Goal: Book appointment/travel/reservation

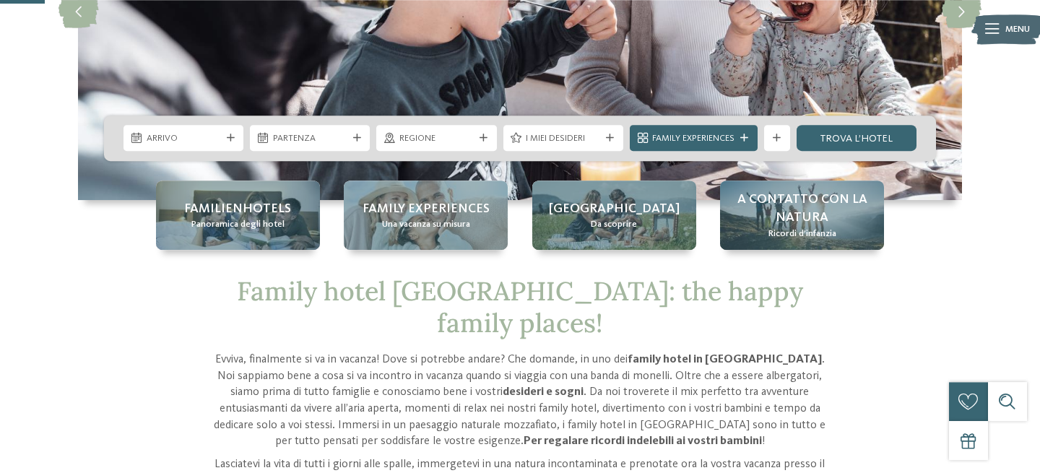
scroll to position [245, 0]
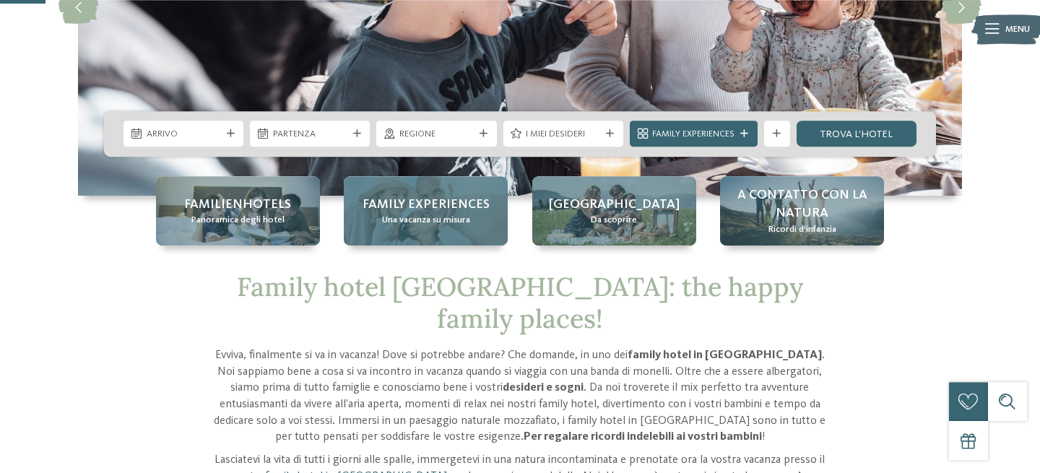
click at [445, 219] on span "Una vacanza su misura" at bounding box center [426, 220] width 88 height 13
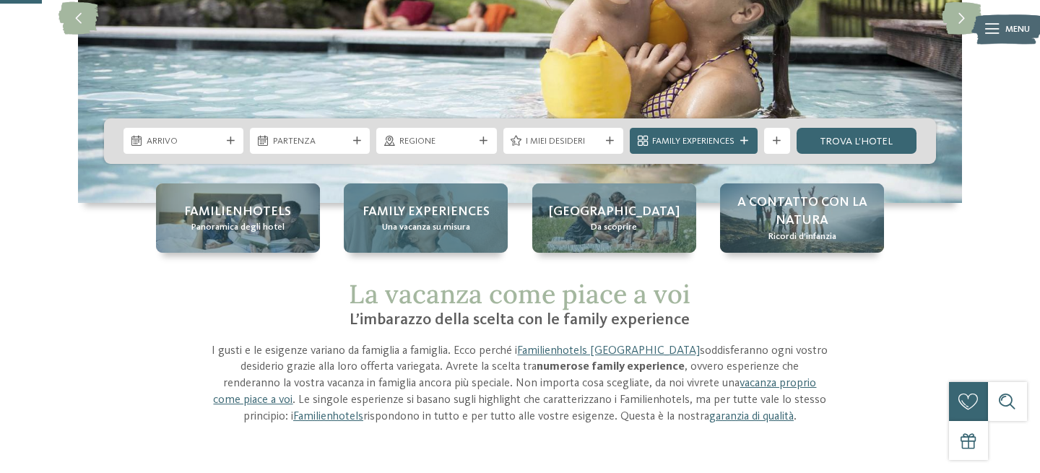
scroll to position [235, 0]
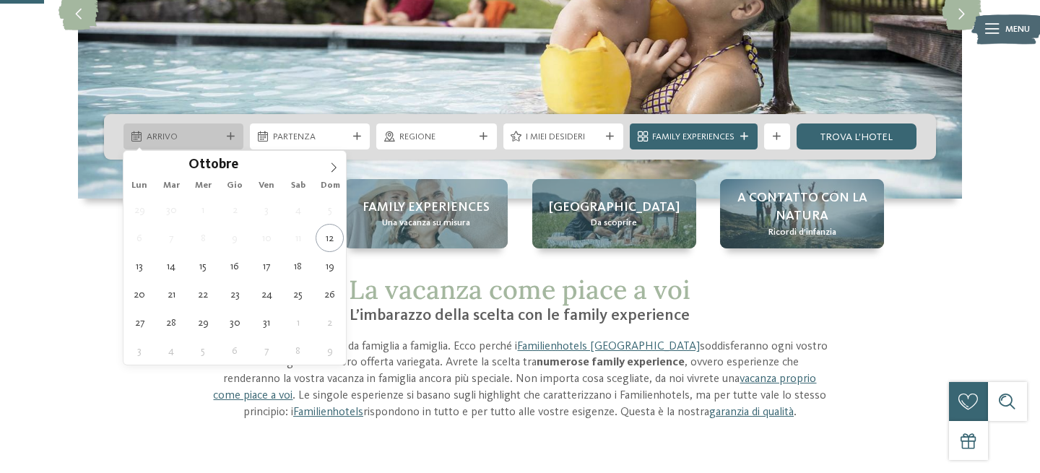
click at [238, 133] on div "Arrivo" at bounding box center [183, 136] width 120 height 26
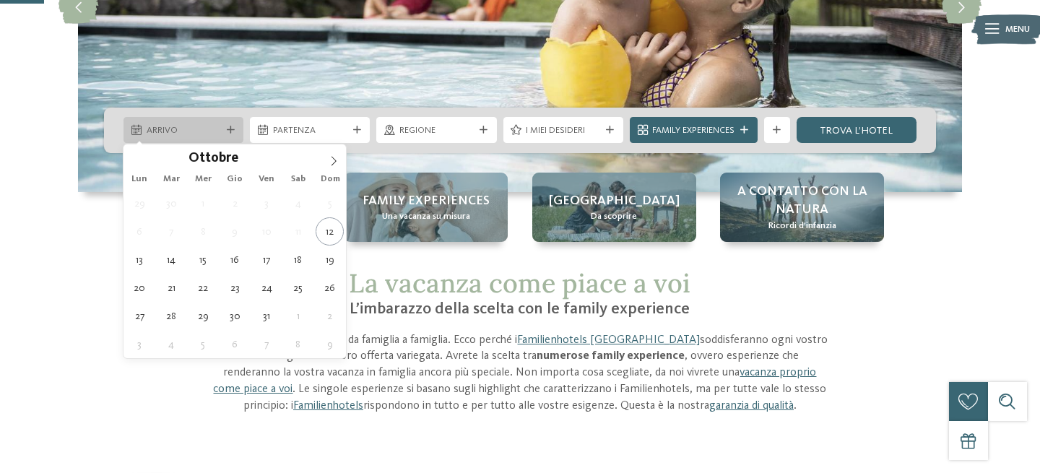
scroll to position [243, 0]
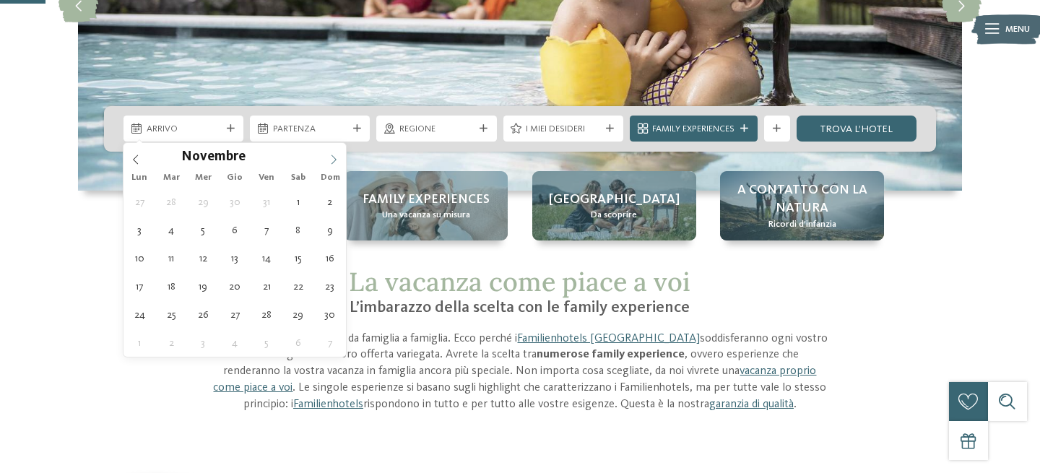
click at [336, 160] on icon at bounding box center [333, 159] width 10 height 10
click at [336, 160] on icon at bounding box center [333, 159] width 5 height 9
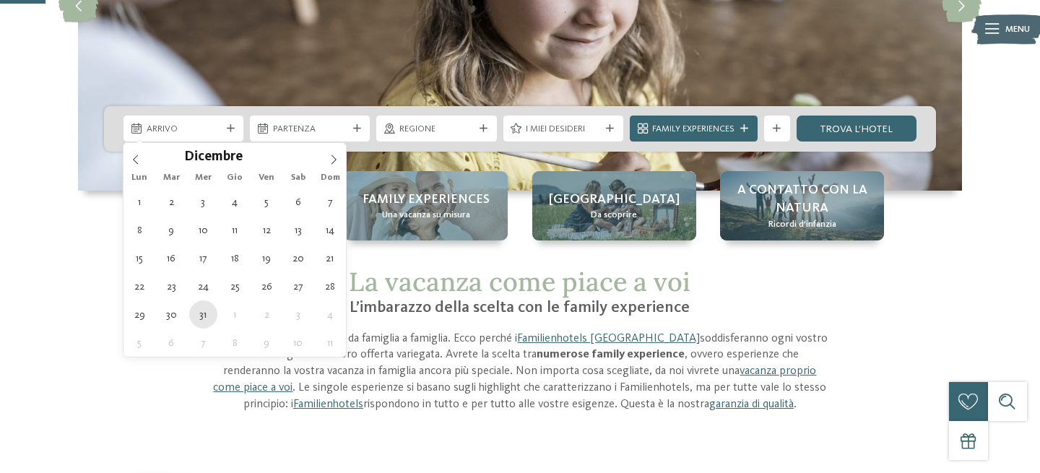
type div "[DATE]"
type input "****"
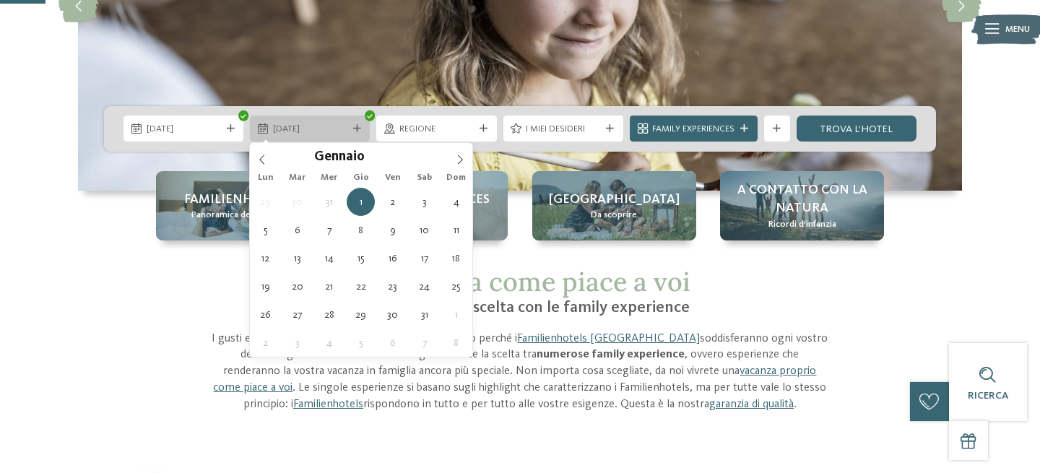
click at [314, 135] on span "[DATE]" at bounding box center [310, 129] width 74 height 13
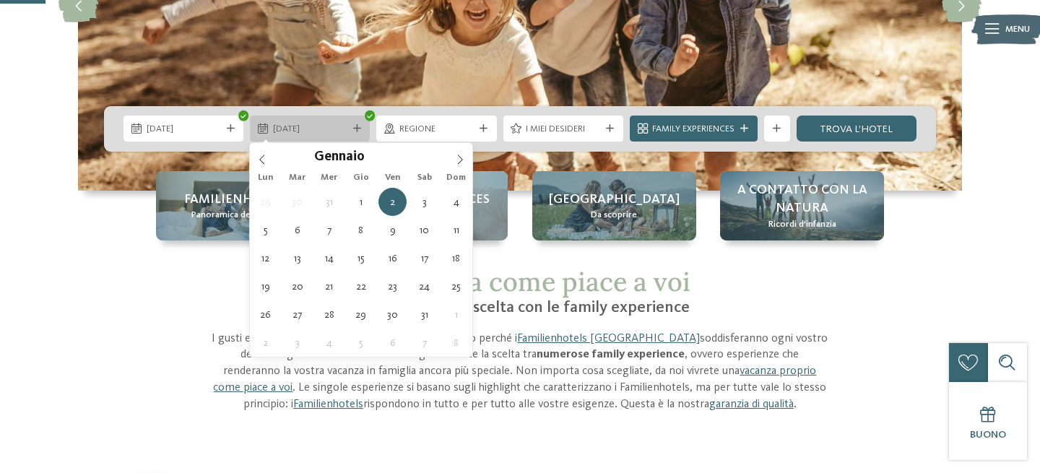
click at [359, 136] on div "02.01.2026" at bounding box center [310, 129] width 120 height 26
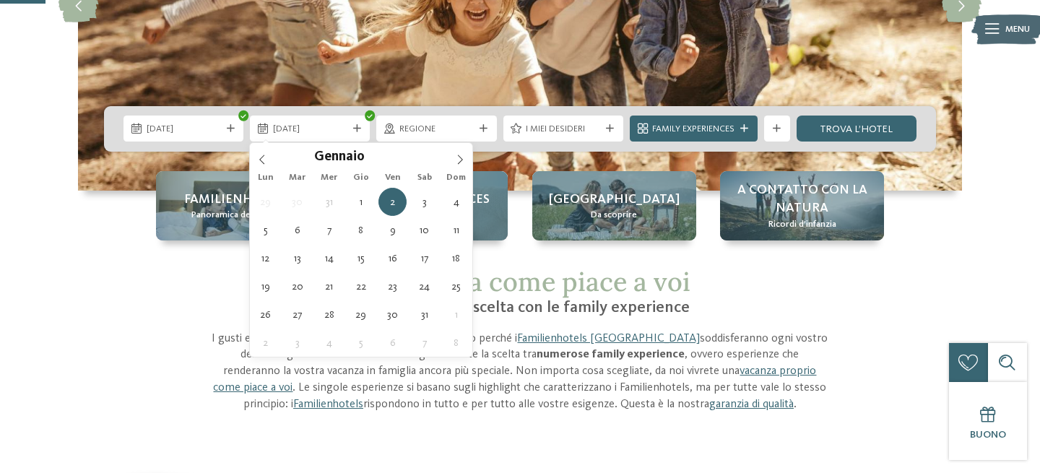
type div "[DATE]"
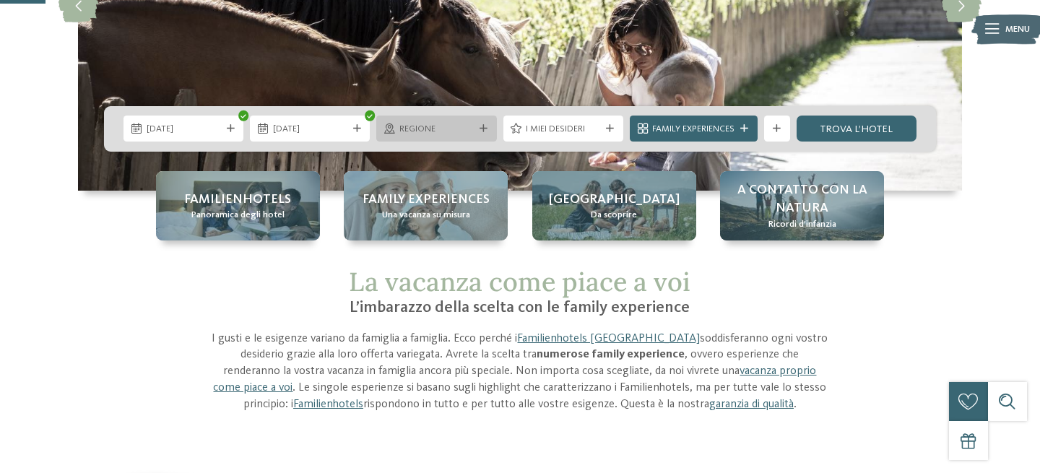
click at [438, 139] on div "Regione" at bounding box center [436, 129] width 120 height 26
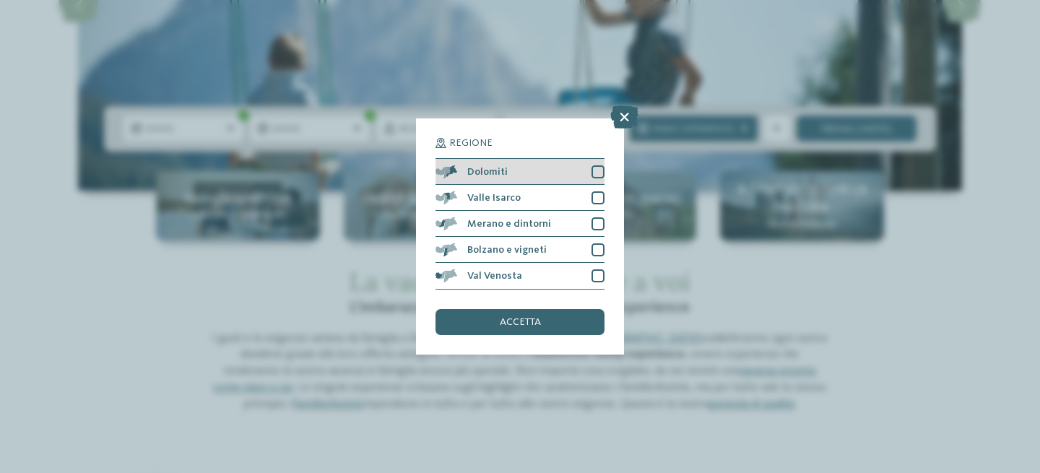
click at [601, 178] on div "Dolomiti" at bounding box center [519, 172] width 169 height 26
click at [543, 324] on div "accetta" at bounding box center [519, 322] width 169 height 26
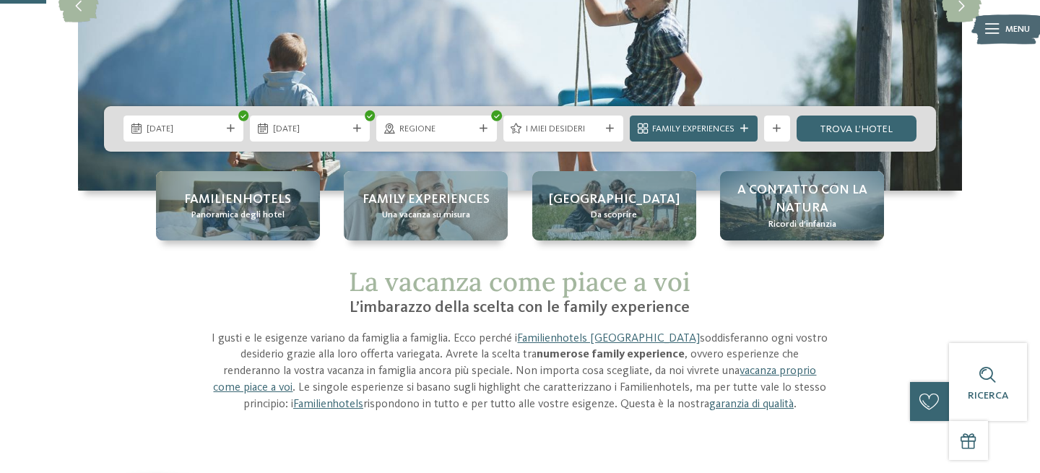
scroll to position [245, 0]
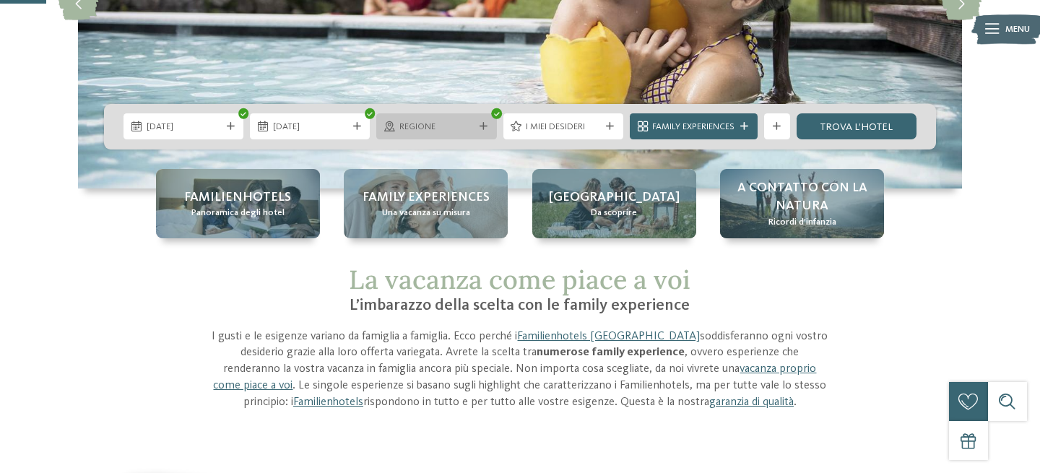
click at [464, 130] on span "Regione" at bounding box center [436, 127] width 74 height 13
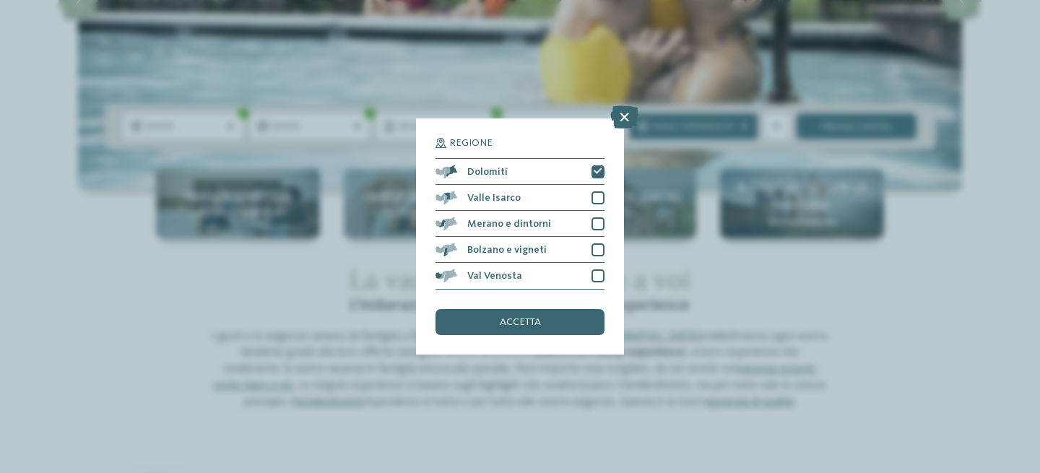
click at [530, 314] on div "accetta" at bounding box center [519, 322] width 169 height 26
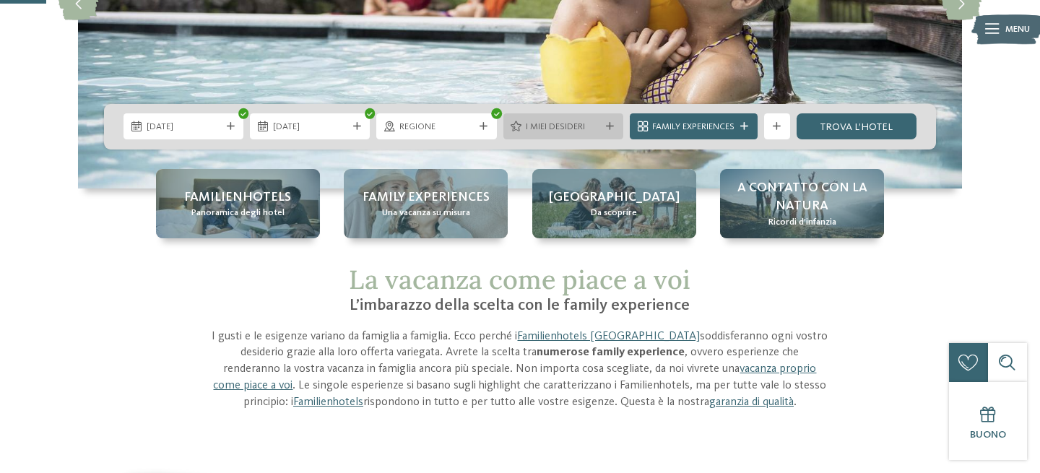
click at [599, 126] on div "I miei desideri" at bounding box center [563, 127] width 81 height 14
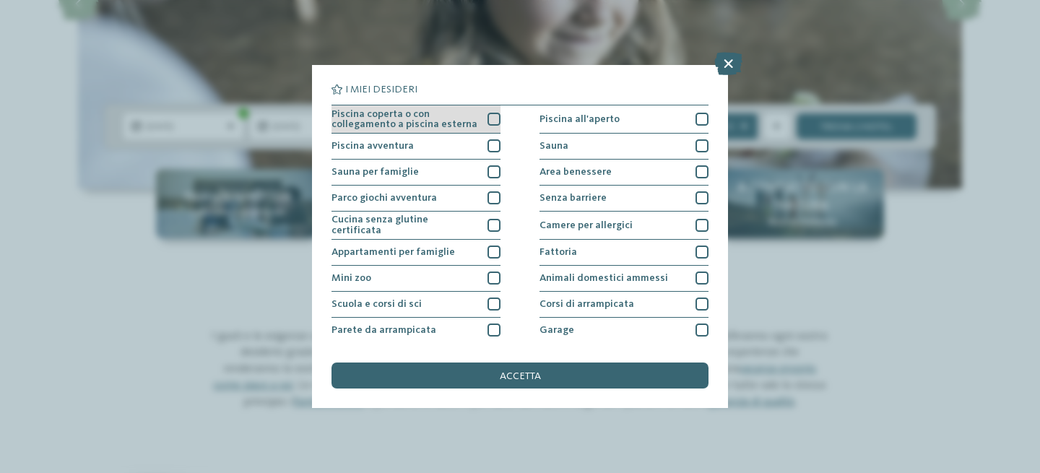
scroll to position [1, 0]
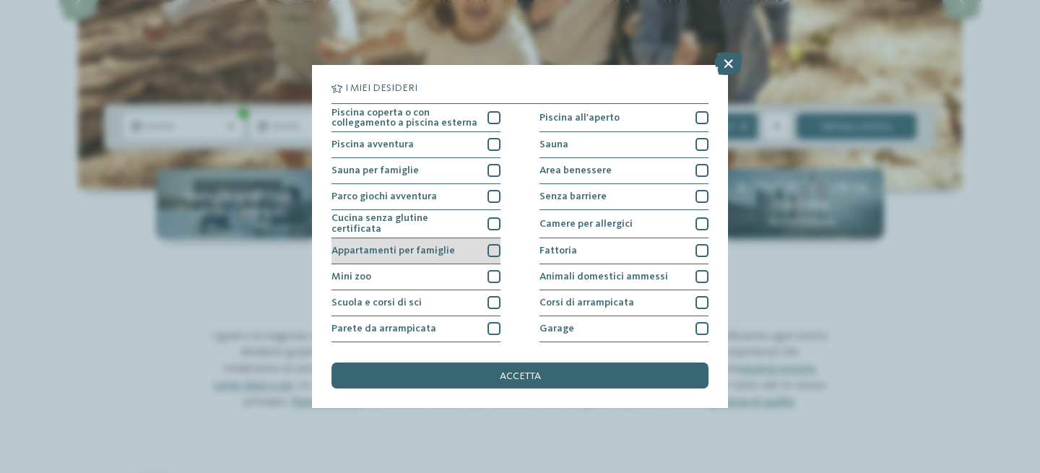
click at [492, 250] on div at bounding box center [493, 250] width 13 height 13
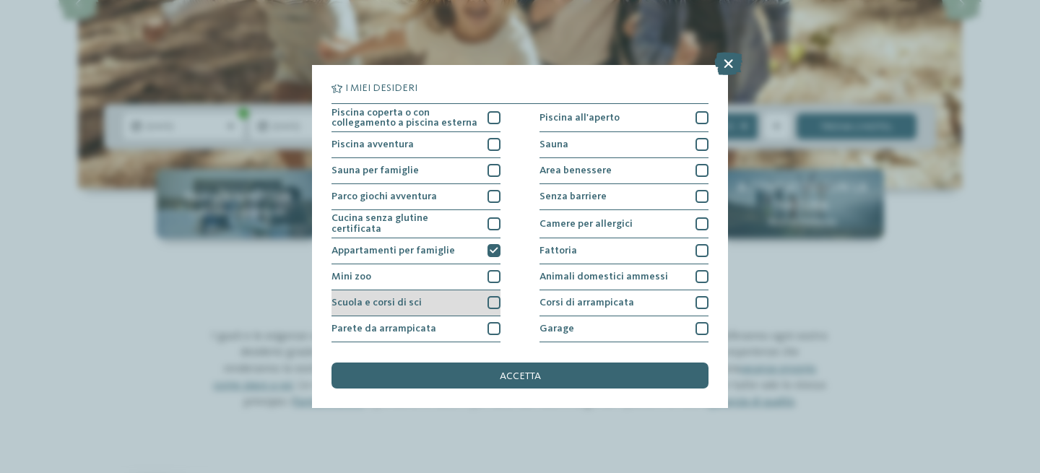
click at [490, 306] on div at bounding box center [493, 302] width 13 height 13
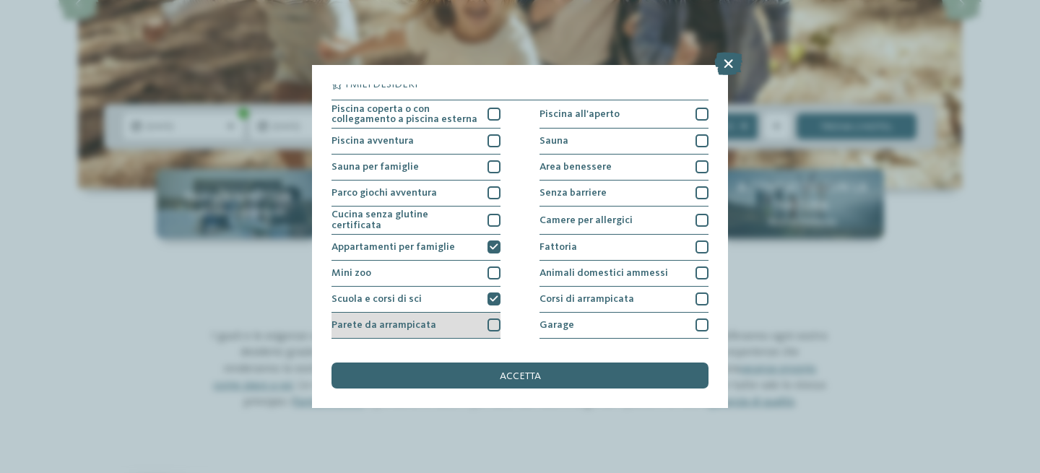
scroll to position [0, 0]
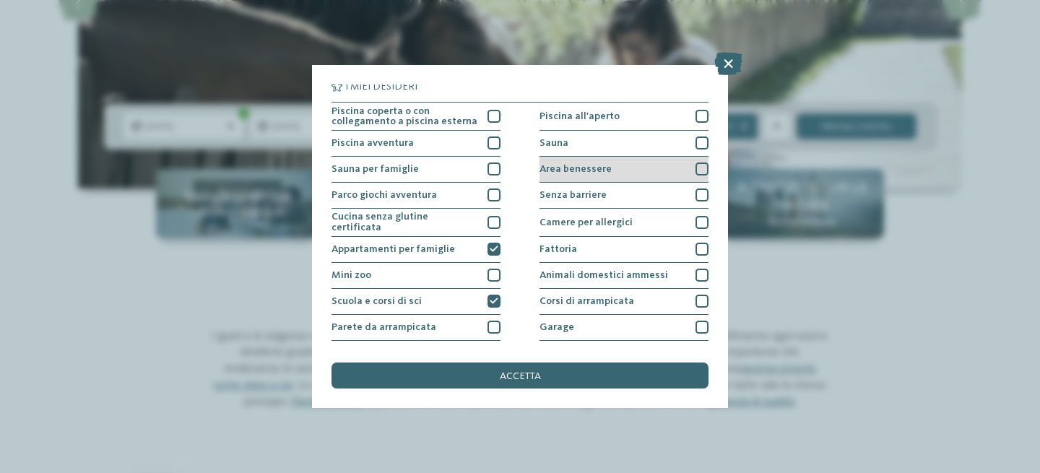
click at [698, 173] on div at bounding box center [701, 168] width 13 height 13
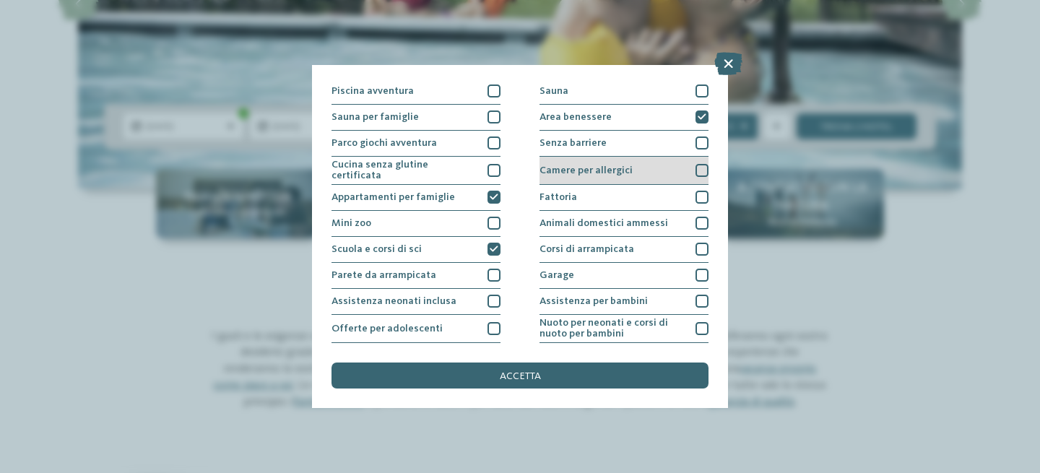
scroll to position [52, 0]
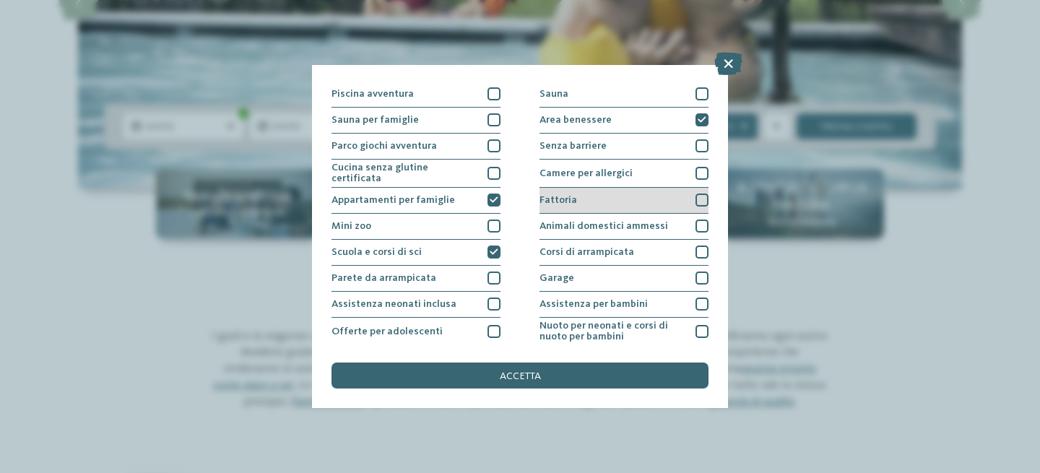
click at [697, 196] on div at bounding box center [701, 199] width 13 height 13
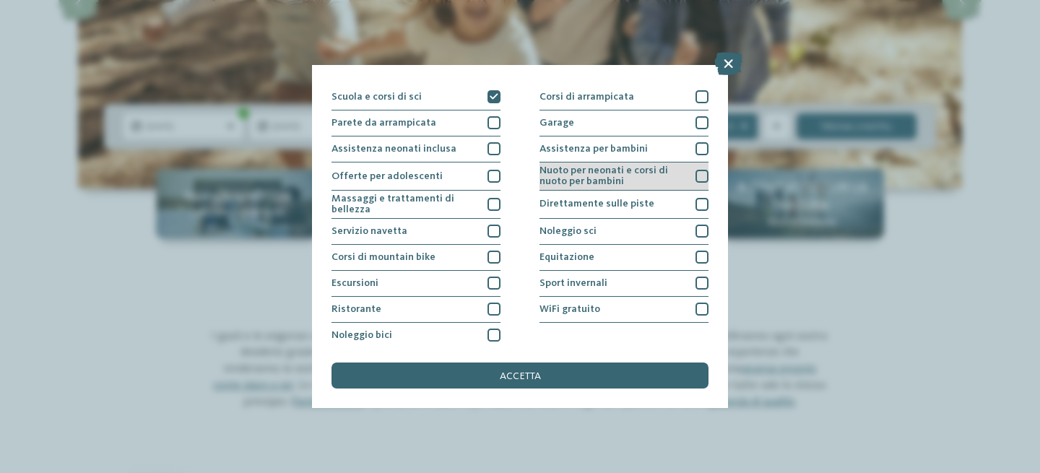
scroll to position [212, 0]
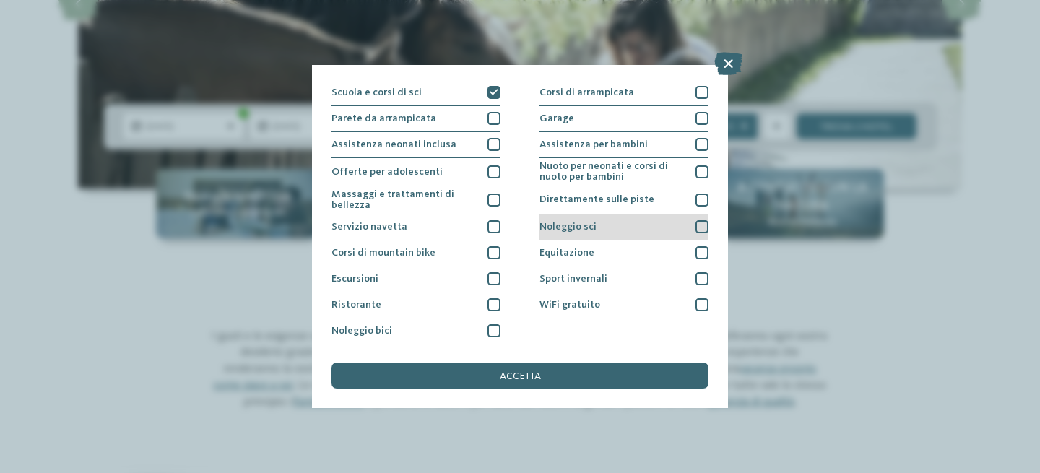
click at [697, 225] on div at bounding box center [701, 226] width 13 height 13
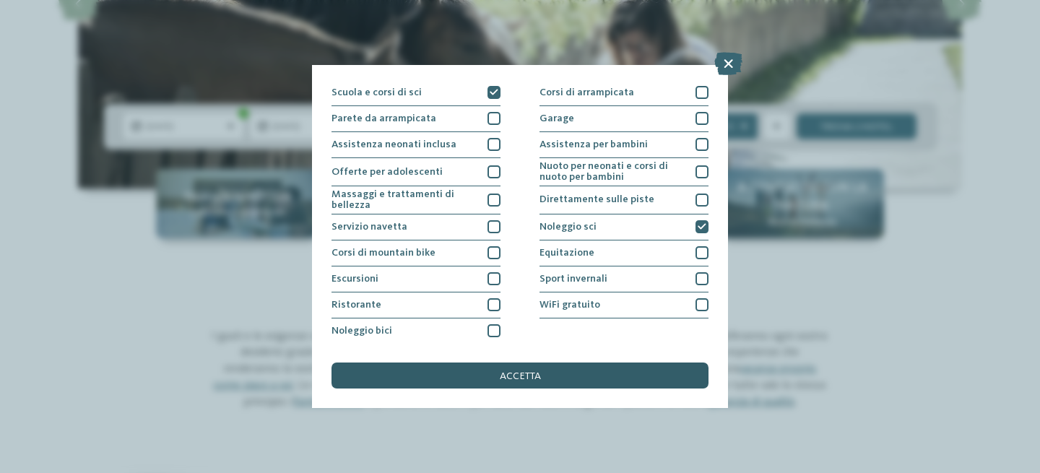
click at [569, 373] on div "accetta" at bounding box center [519, 375] width 377 height 26
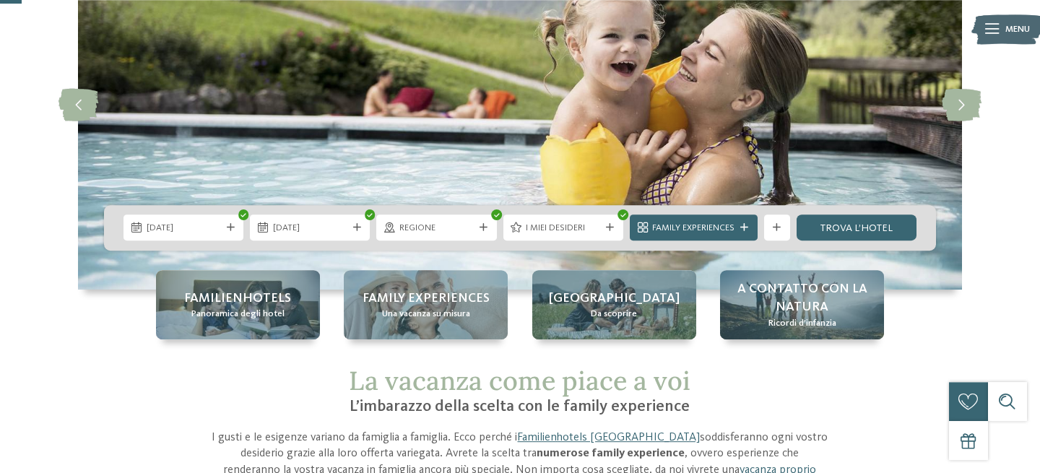
scroll to position [147, 0]
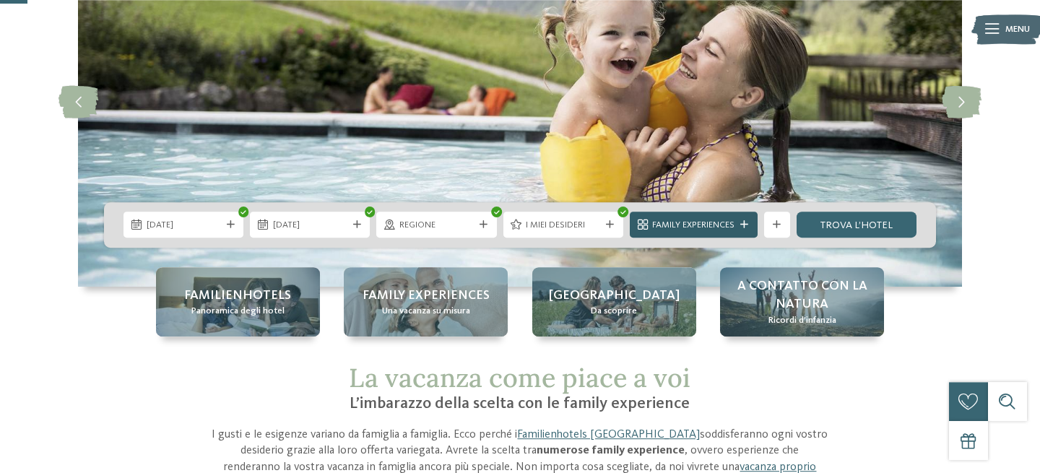
click at [684, 225] on span "Family Experiences" at bounding box center [693, 225] width 82 height 13
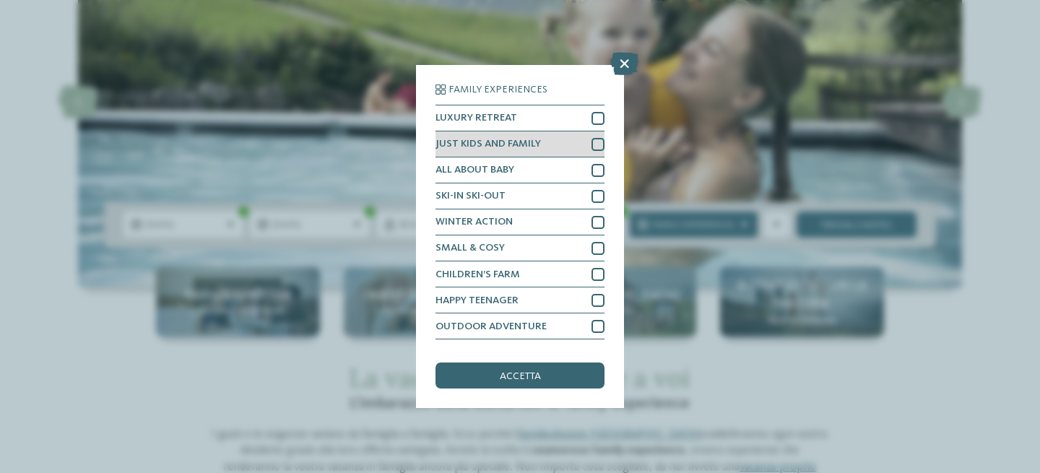
scroll to position [4, 0]
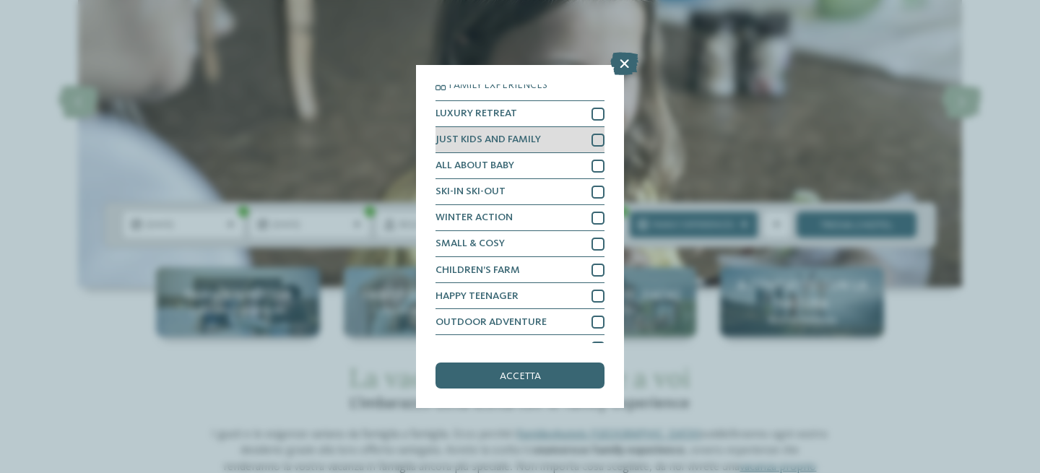
click at [594, 141] on div at bounding box center [597, 140] width 13 height 13
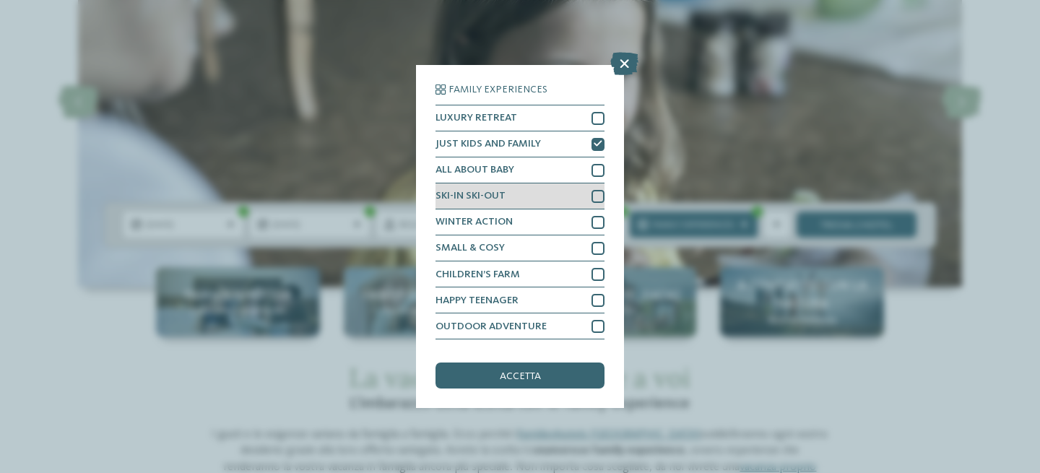
scroll to position [23, 0]
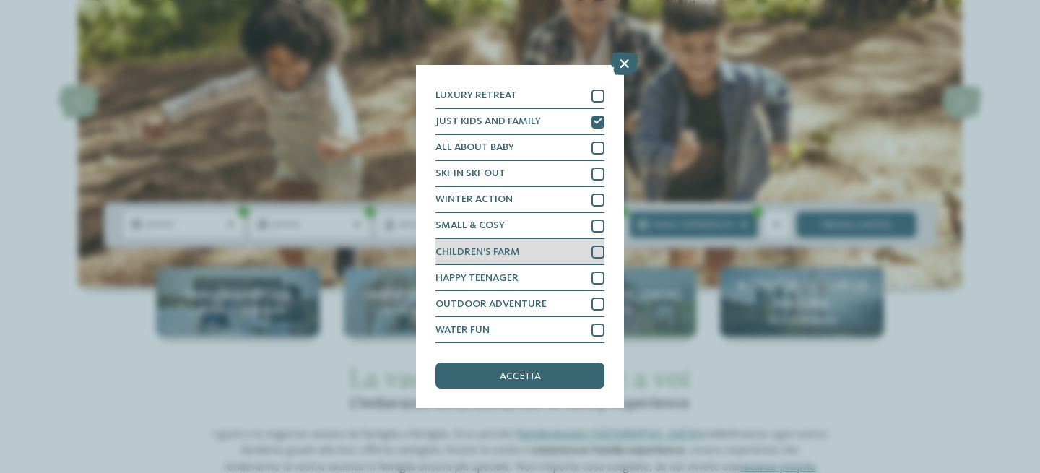
click at [594, 253] on div at bounding box center [597, 251] width 13 height 13
click at [532, 376] on span "accetta" at bounding box center [520, 376] width 41 height 10
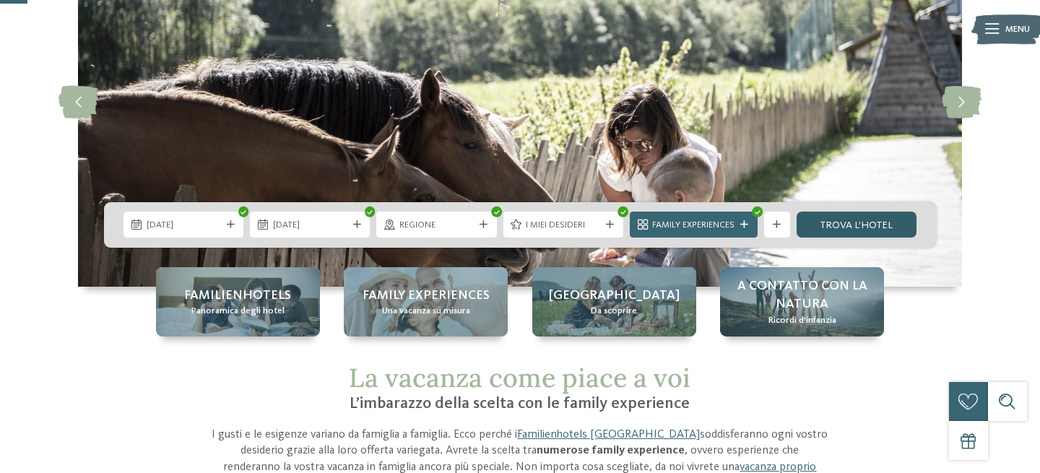
click at [807, 231] on link "trova l’hotel" at bounding box center [856, 225] width 120 height 26
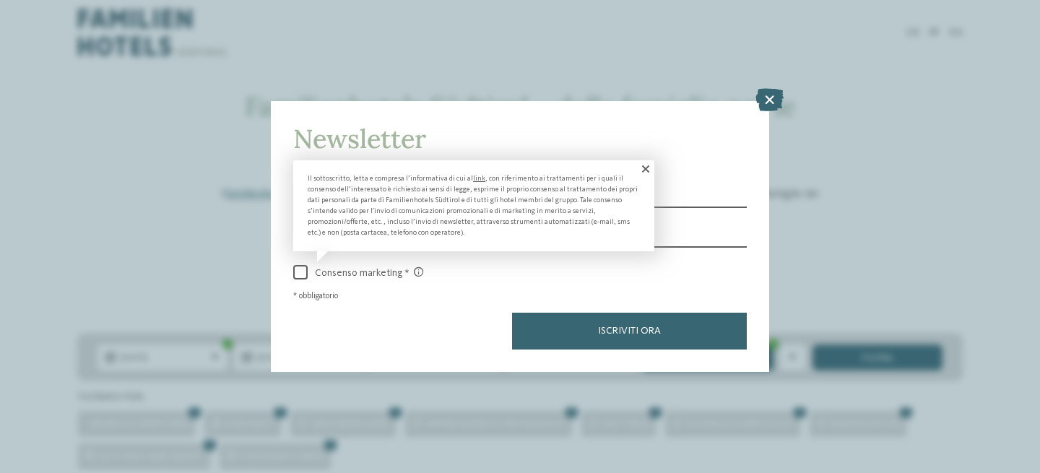
scroll to position [409, 0]
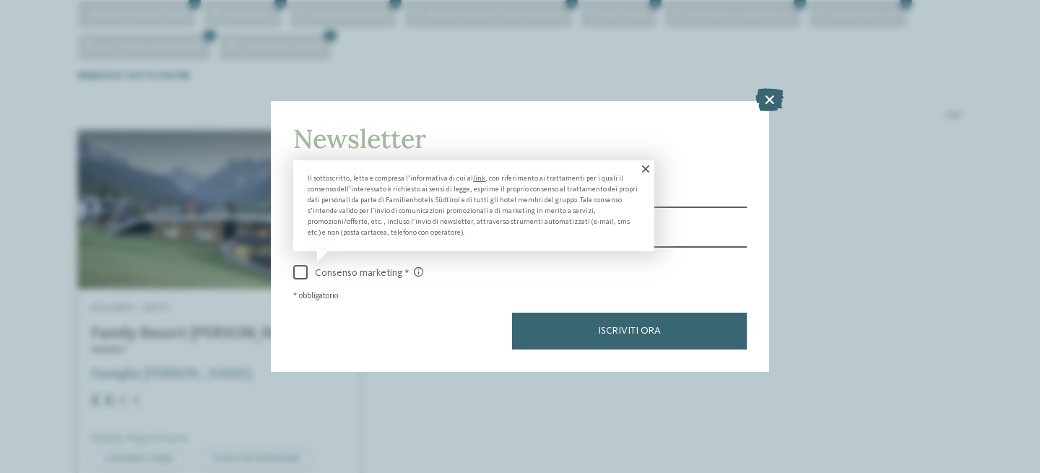
click at [304, 275] on span at bounding box center [300, 272] width 14 height 14
click at [646, 173] on span at bounding box center [644, 168] width 19 height 17
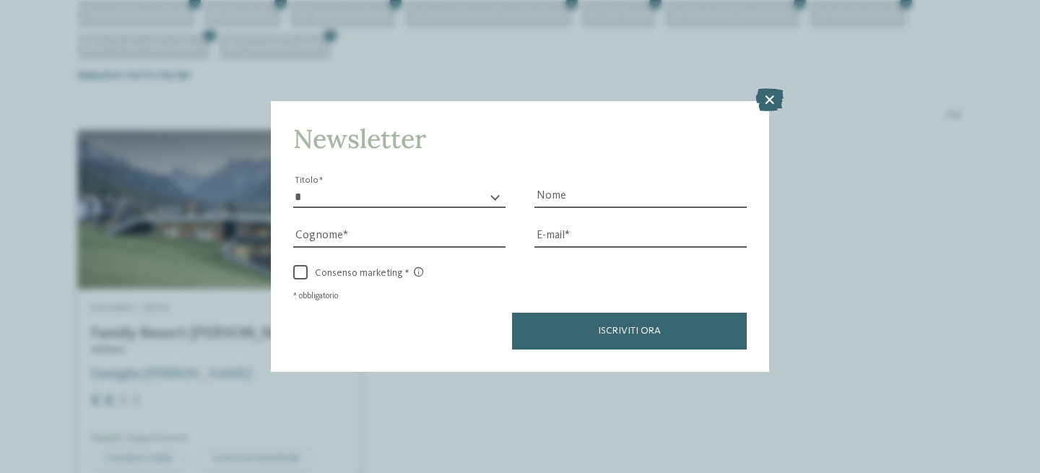
select select "*"
click option "******" at bounding box center [0, 0] width 0 height 0
click at [406, 232] on input "Cognome" at bounding box center [399, 237] width 212 height 22
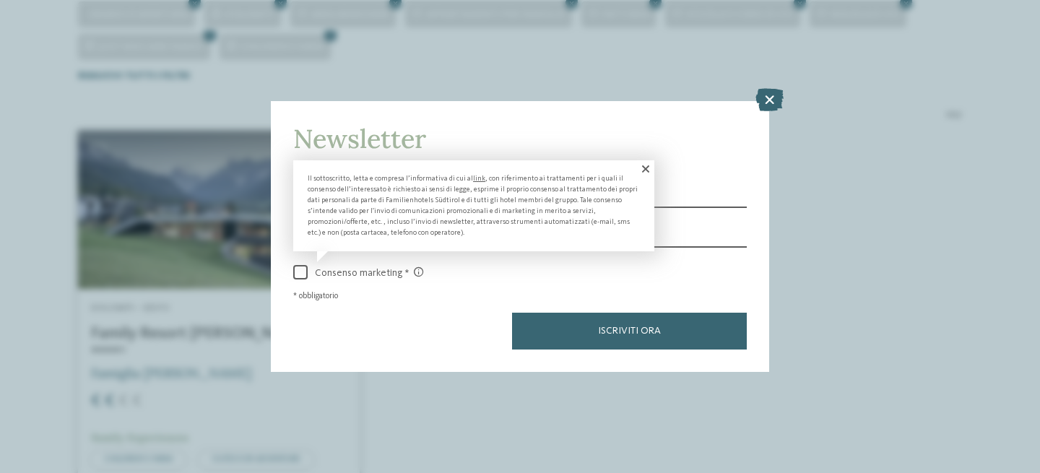
click at [304, 277] on span at bounding box center [300, 272] width 14 height 14
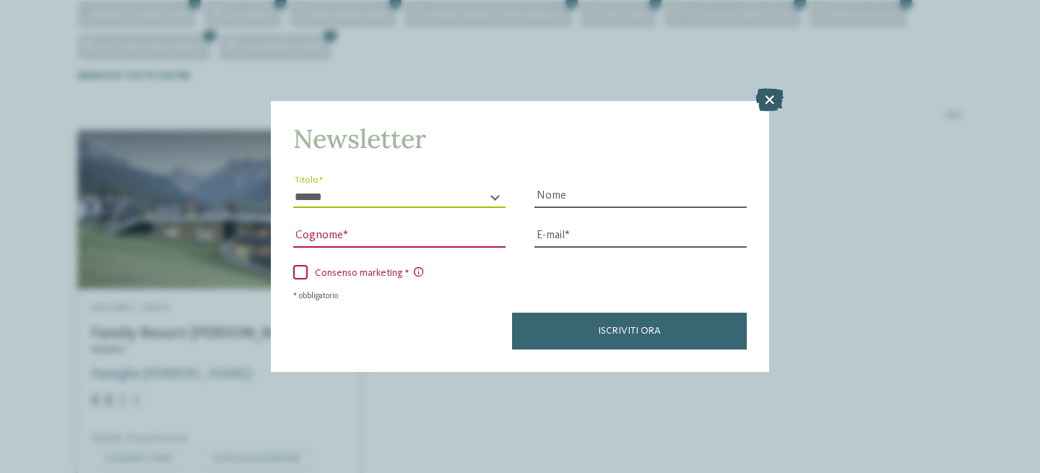
click at [772, 101] on icon at bounding box center [769, 99] width 28 height 23
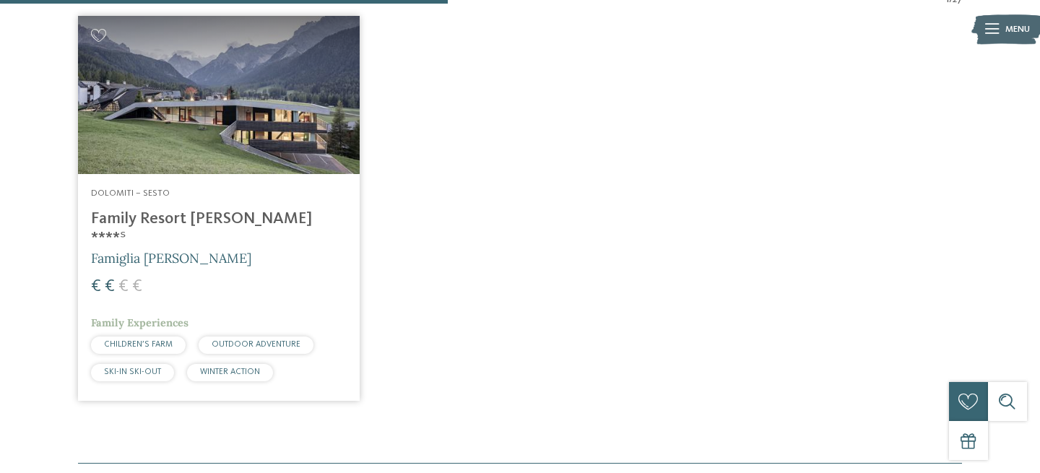
scroll to position [526, 0]
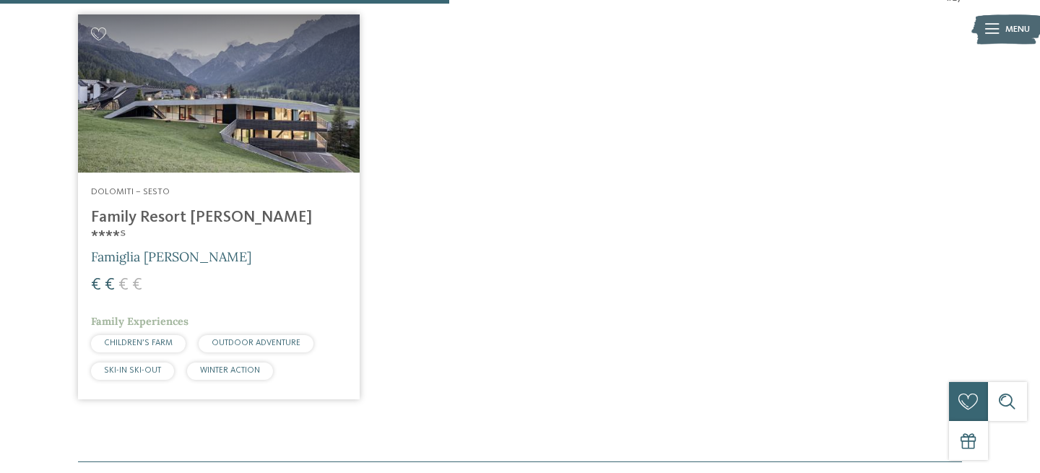
click at [173, 110] on img at bounding box center [219, 93] width 282 height 158
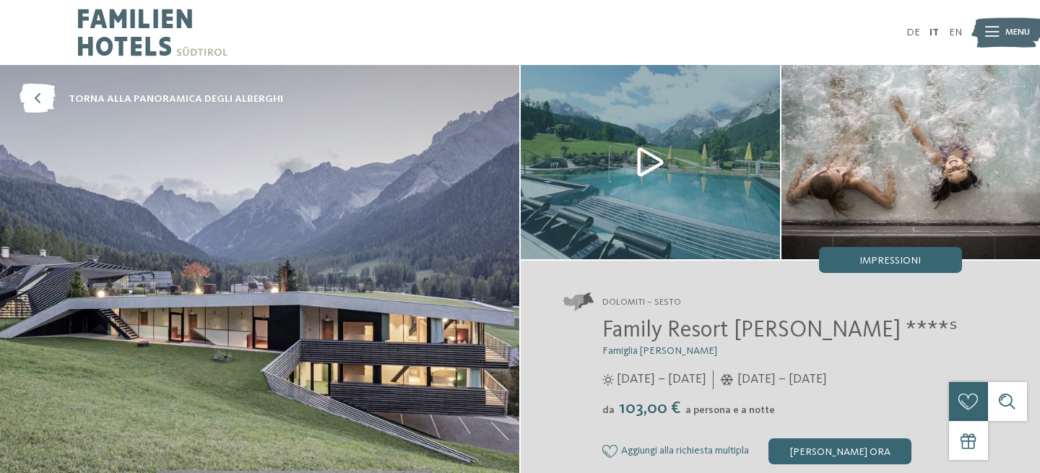
click at [641, 154] on img at bounding box center [650, 162] width 259 height 194
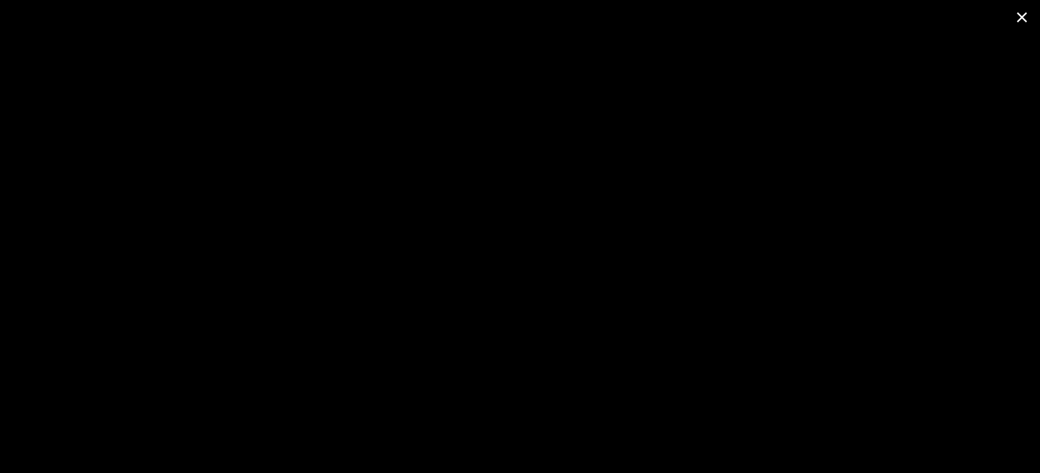
click at [1025, 19] on span at bounding box center [1022, 17] width 36 height 34
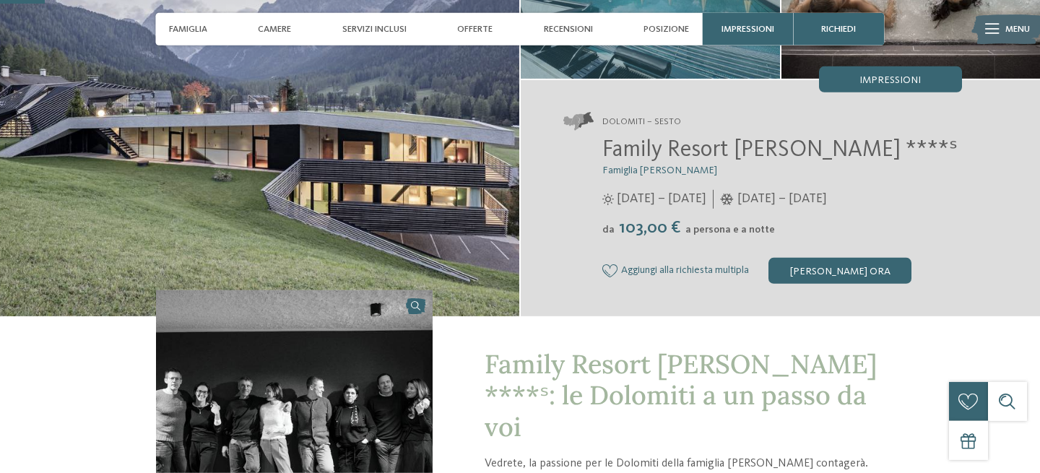
scroll to position [183, 0]
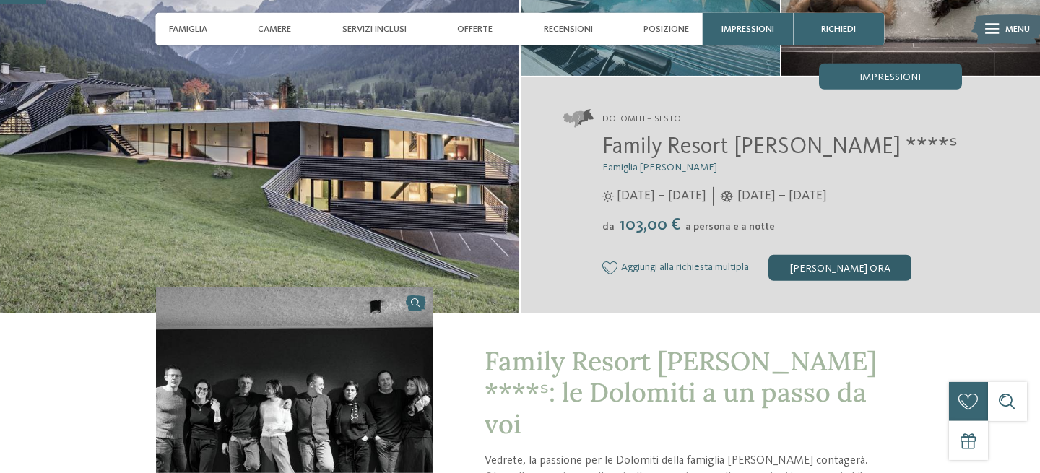
click at [834, 265] on div "[PERSON_NAME] ora" at bounding box center [839, 268] width 143 height 26
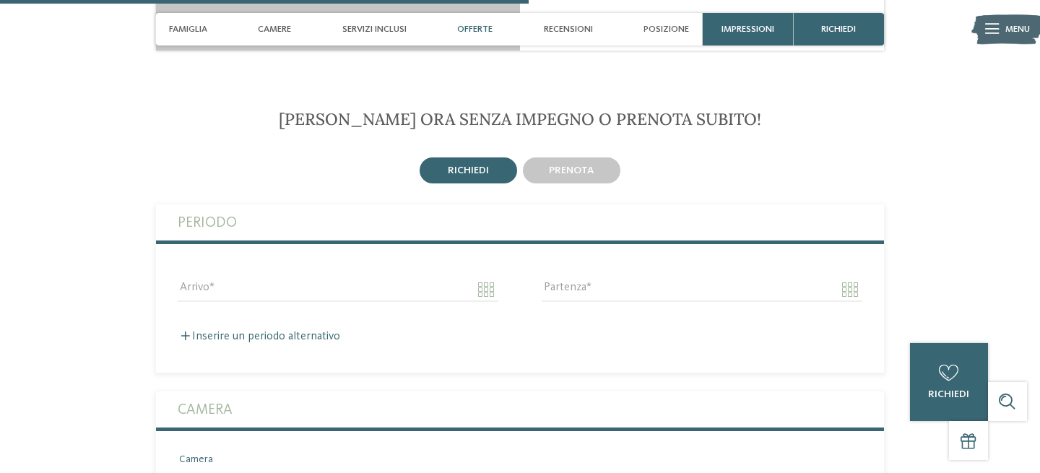
scroll to position [2151, 0]
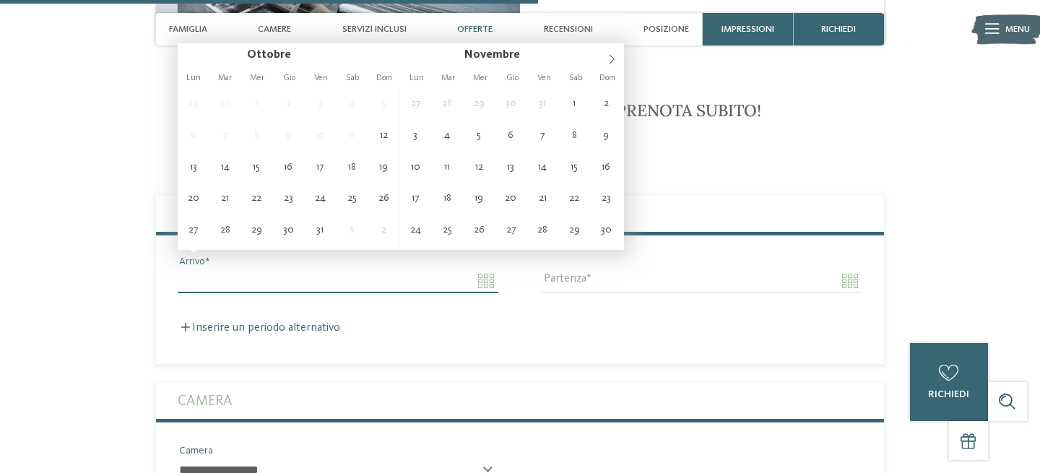
click at [363, 269] on input "Arrivo" at bounding box center [338, 281] width 321 height 25
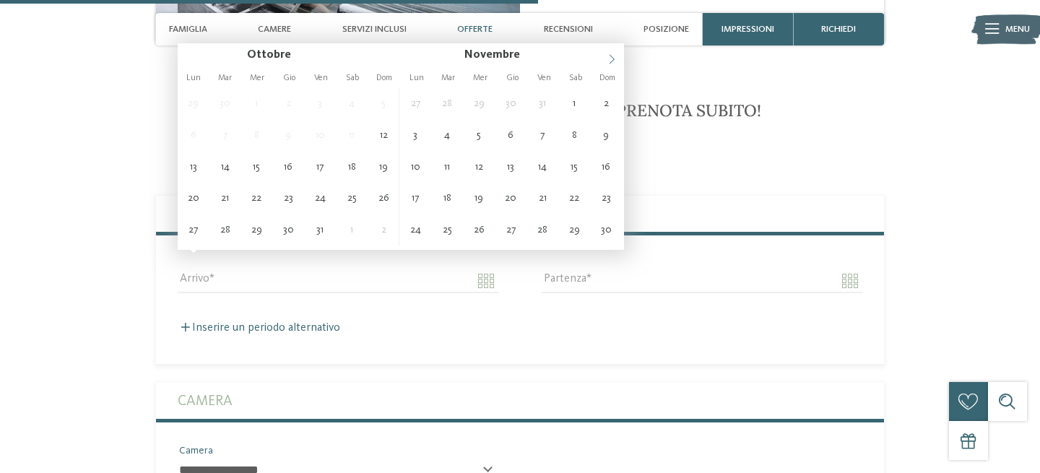
click at [611, 58] on icon at bounding box center [611, 59] width 5 height 9
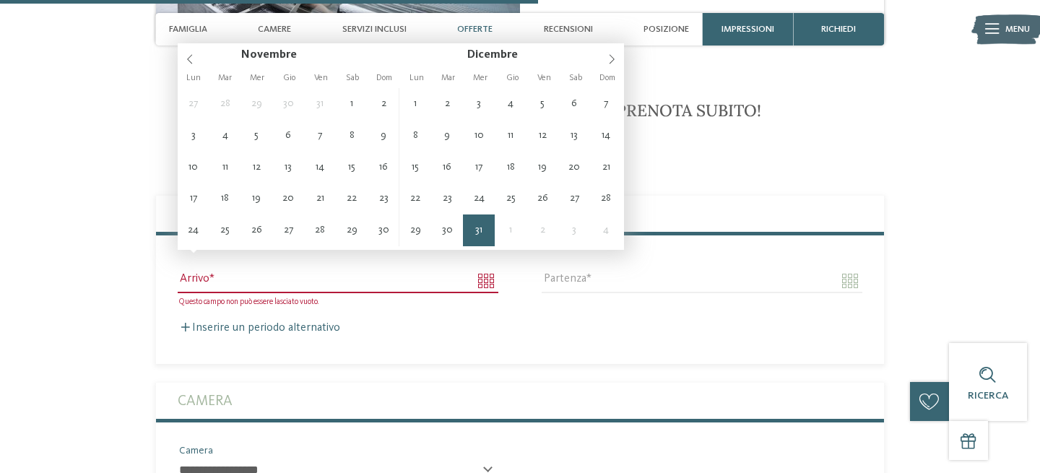
type input "**********"
type input "****"
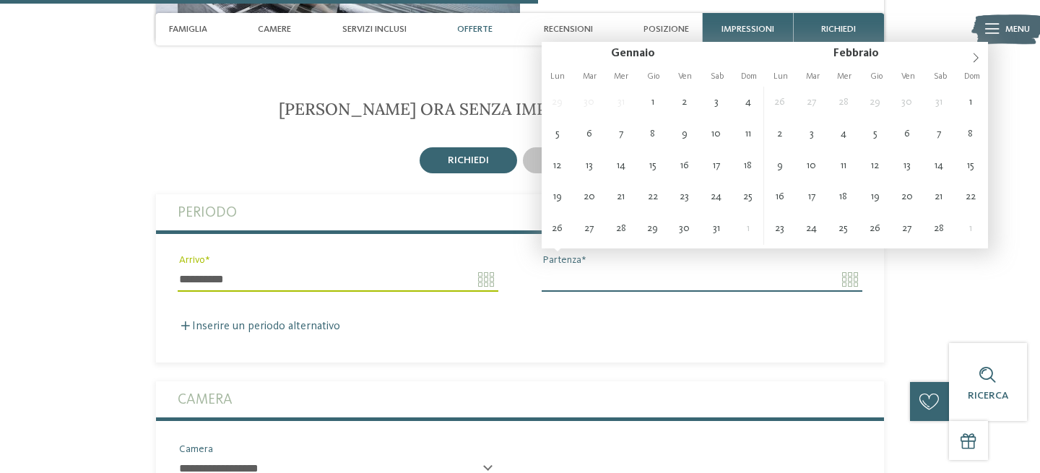
click at [599, 267] on input "Partenza" at bounding box center [701, 279] width 321 height 25
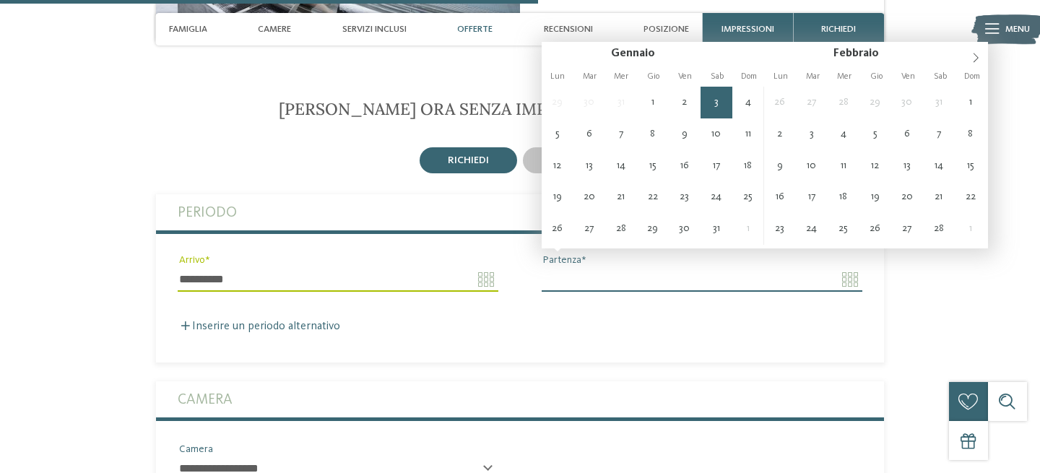
type input "**********"
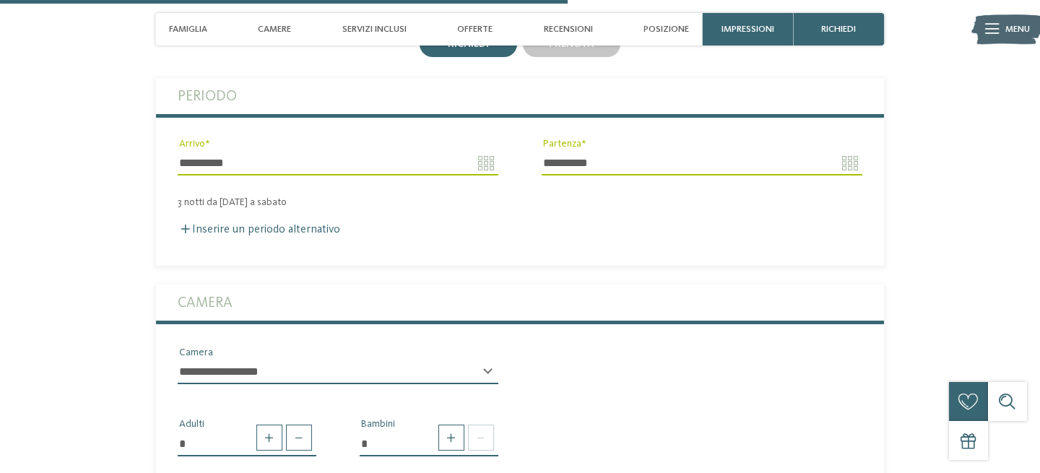
scroll to position [2291, 0]
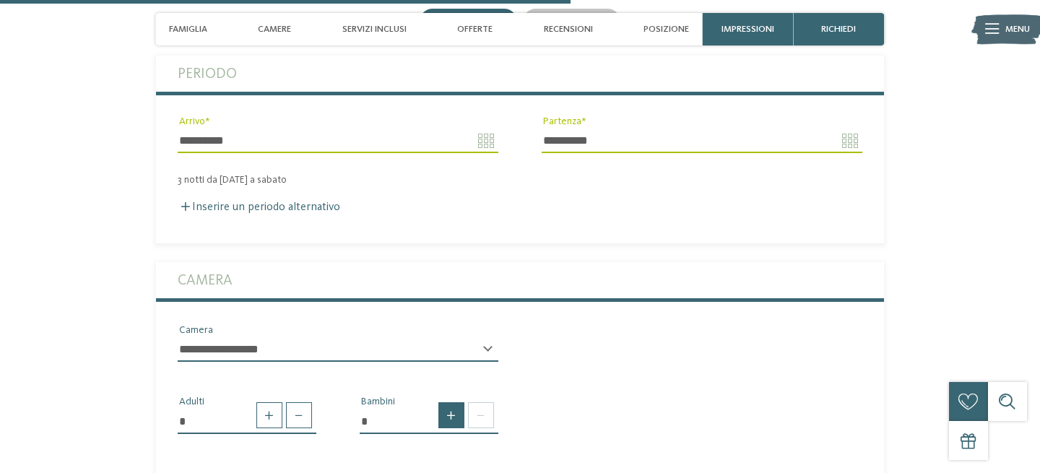
click at [456, 402] on span at bounding box center [451, 415] width 26 height 26
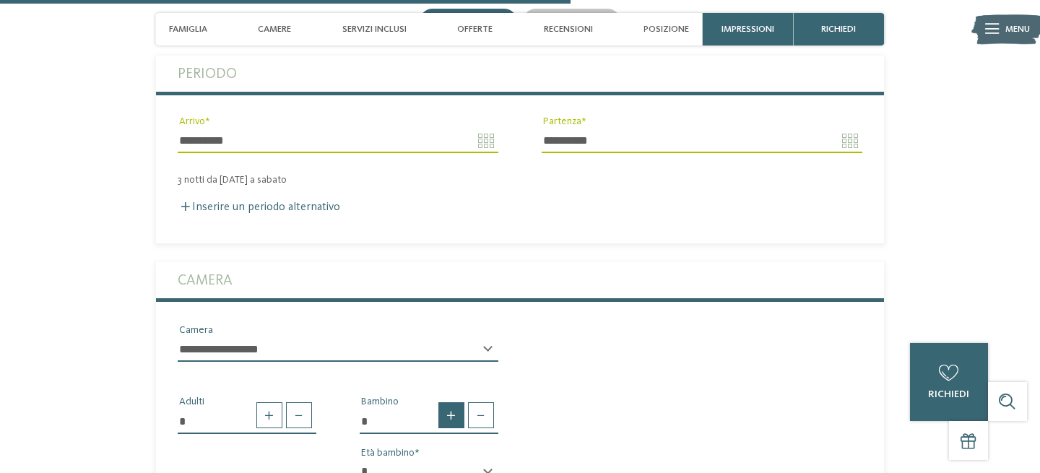
click at [454, 402] on span at bounding box center [451, 415] width 26 height 26
type input "*"
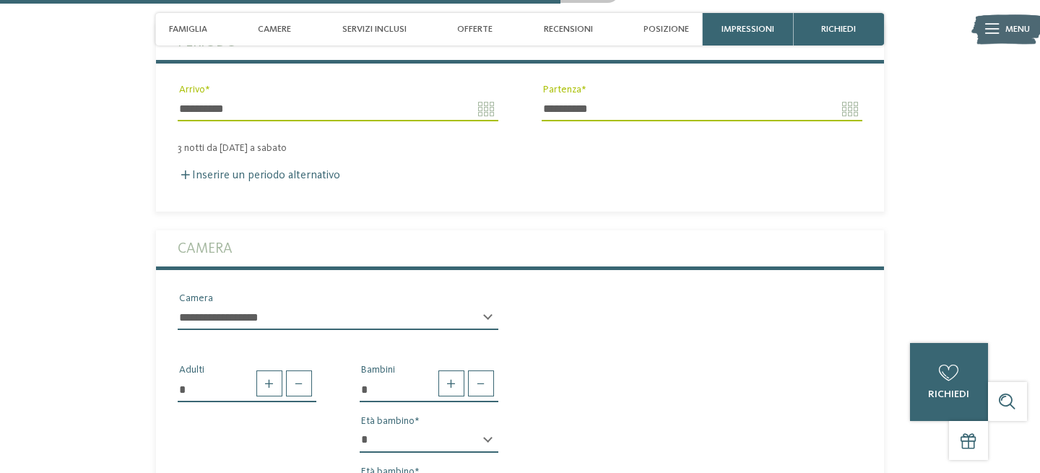
scroll to position [2324, 0]
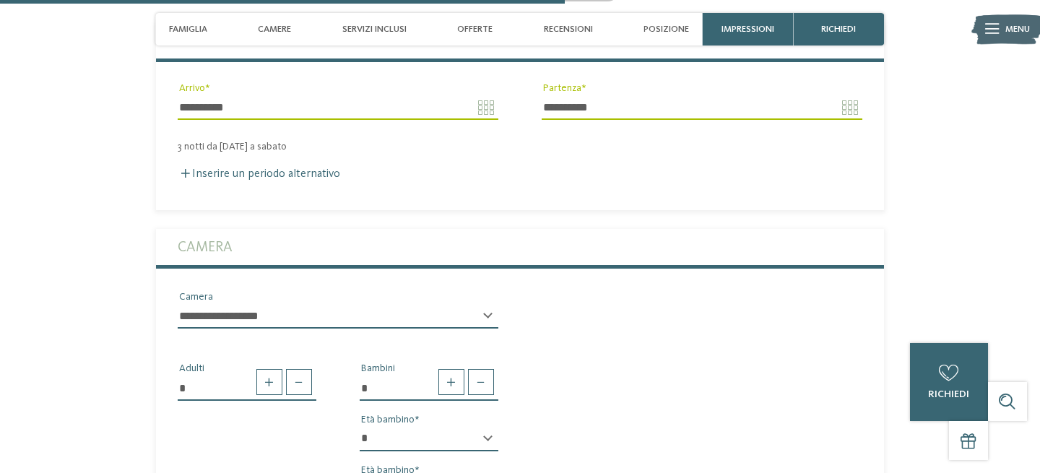
click at [360, 427] on select "* * * * * * * * * * * ** ** ** ** ** ** ** **" at bounding box center [429, 439] width 139 height 25
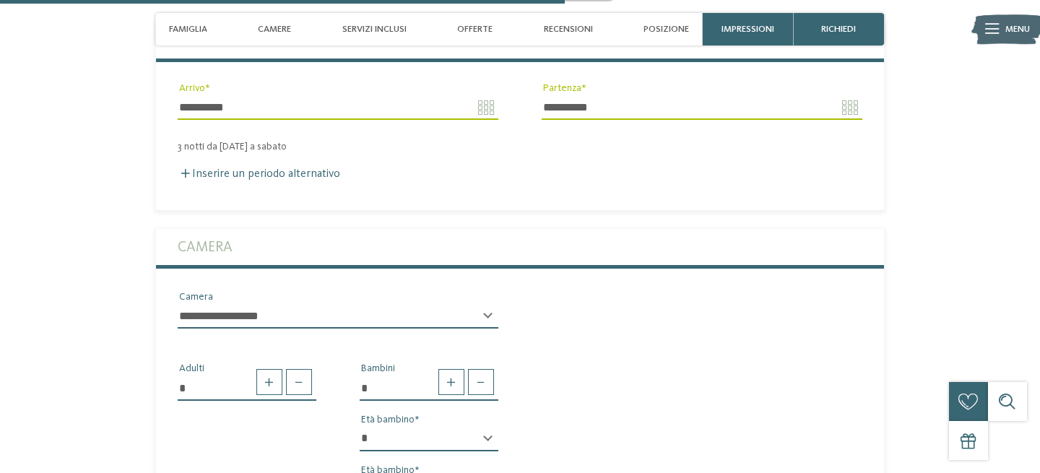
click option "*" at bounding box center [0, 0] width 0 height 0
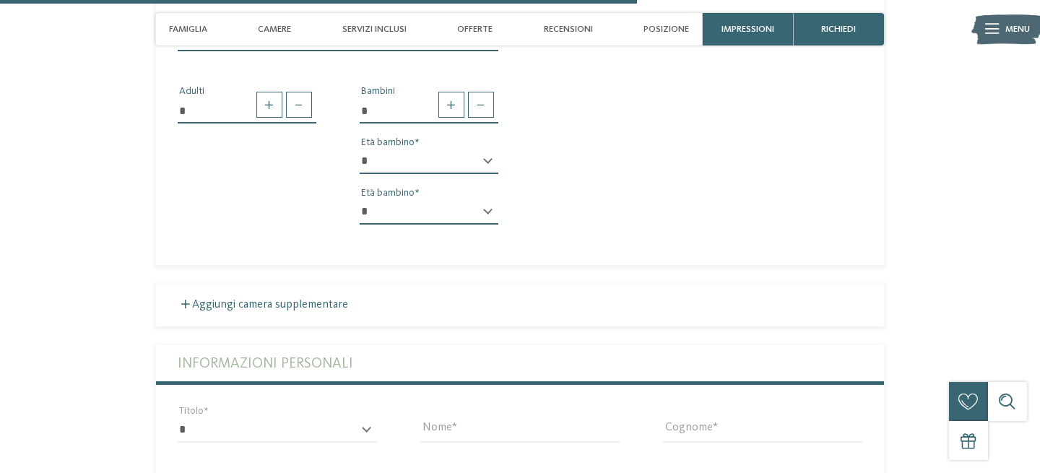
scroll to position [2632, 0]
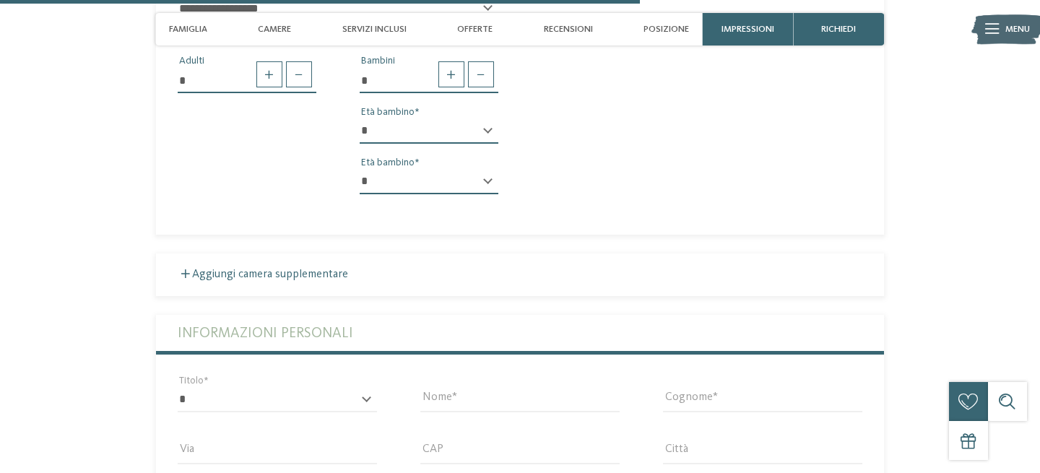
click at [489, 170] on div "* * * * * * * * * * * ** ** ** ** ** ** ** ** Età bambino" at bounding box center [429, 188] width 139 height 36
select select "*"
click option "*" at bounding box center [0, 0] width 0 height 0
click at [360, 170] on select "* * * * * * * * * * * ** ** ** ** ** ** ** **" at bounding box center [429, 182] width 139 height 25
select select "*"
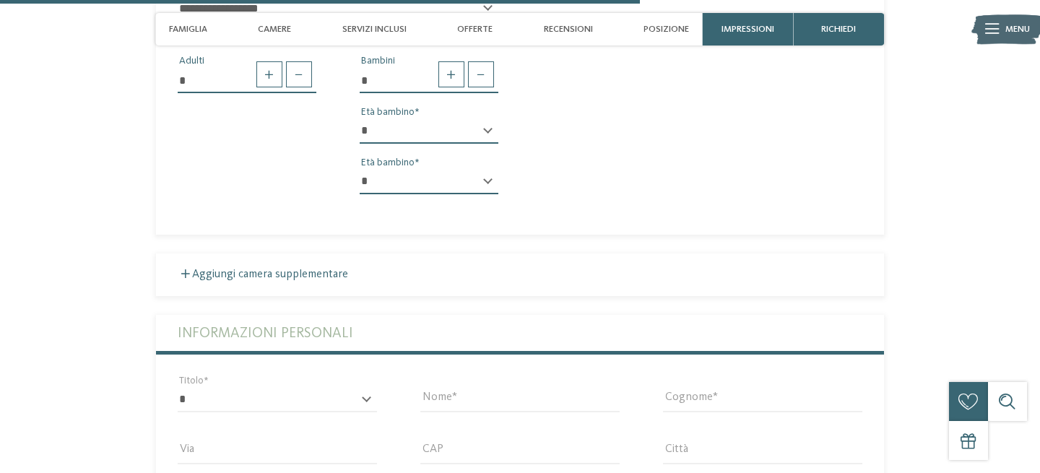
click option "*" at bounding box center [0, 0] width 0 height 0
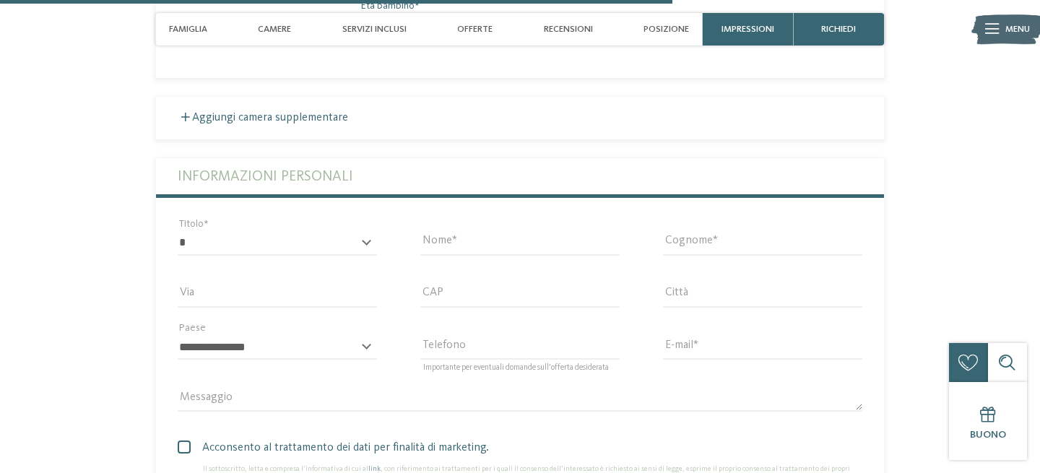
scroll to position [2795, 0]
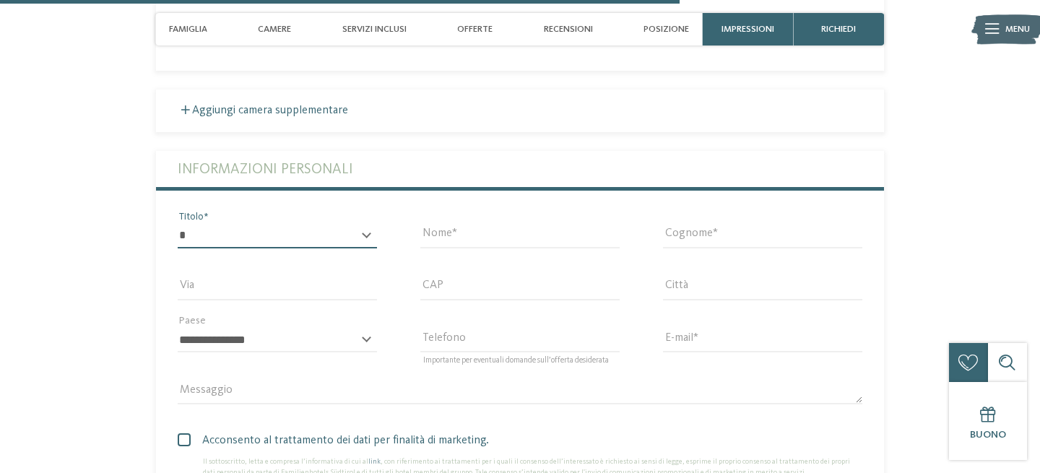
select select "*"
click option "******" at bounding box center [0, 0] width 0 height 0
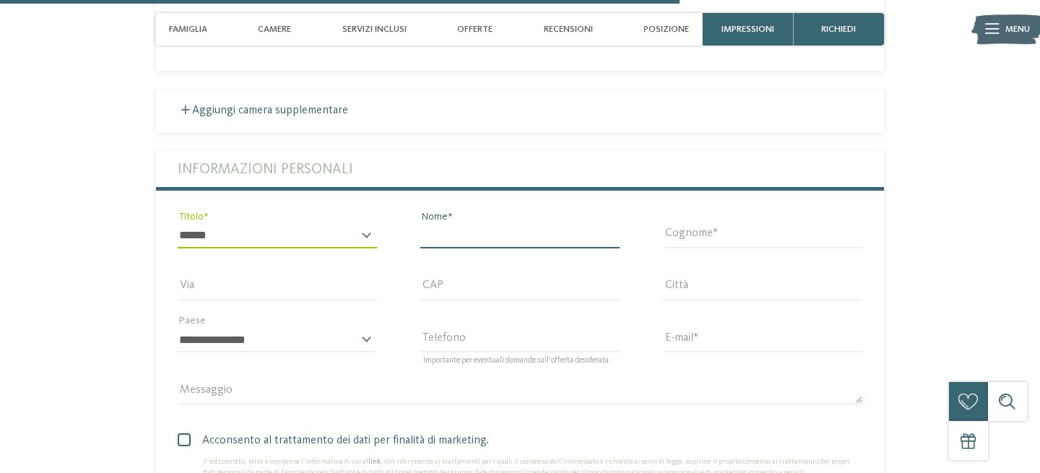
click at [431, 224] on input "Nome" at bounding box center [519, 236] width 199 height 25
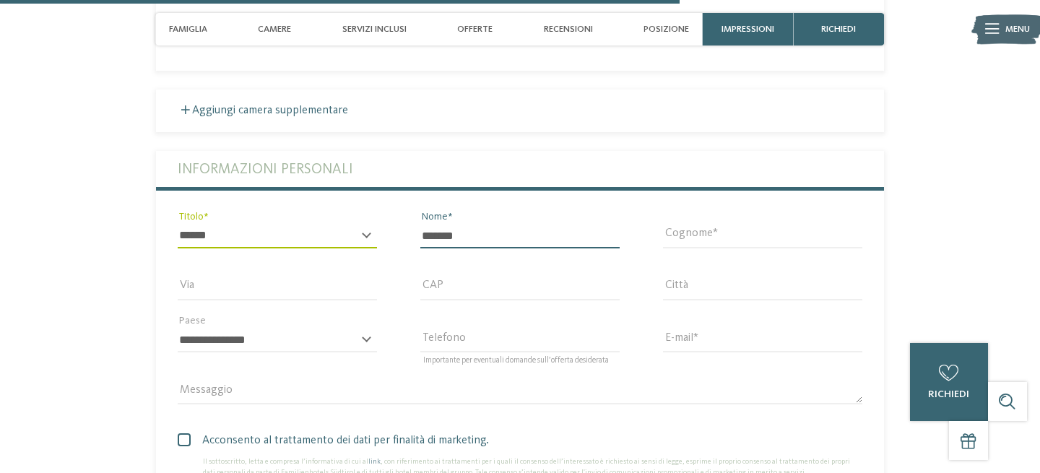
type input "*******"
click at [688, 224] on input "Cognome" at bounding box center [762, 236] width 199 height 25
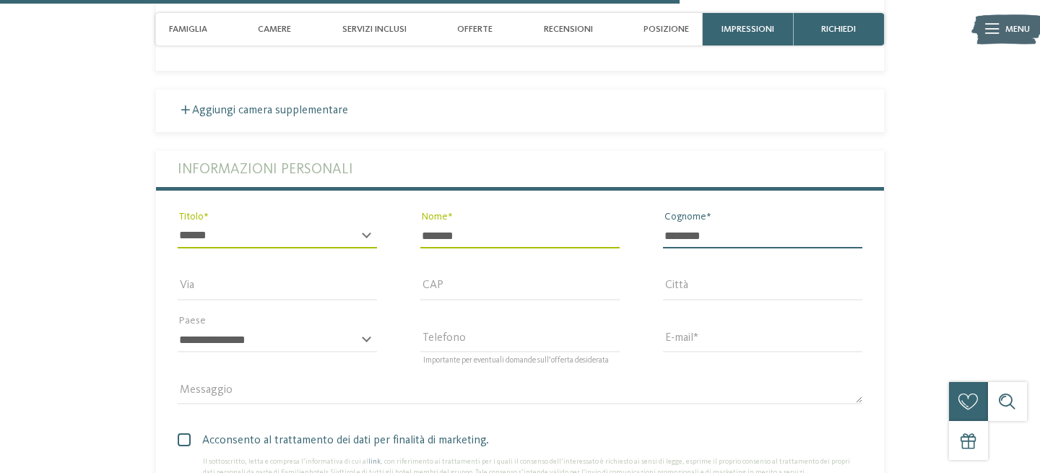
type input "********"
drag, startPoint x: 282, startPoint y: 258, endPoint x: 282, endPoint y: 269, distance: 11.6
click at [282, 276] on input "Via" at bounding box center [277, 288] width 199 height 25
click at [178, 328] on select "**********" at bounding box center [277, 340] width 199 height 25
select select "**"
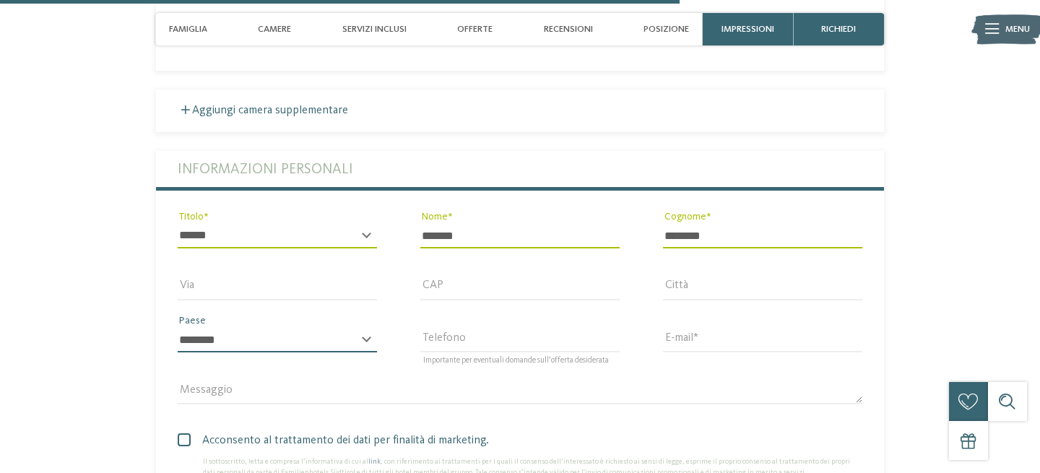
click option "******" at bounding box center [0, 0] width 0 height 0
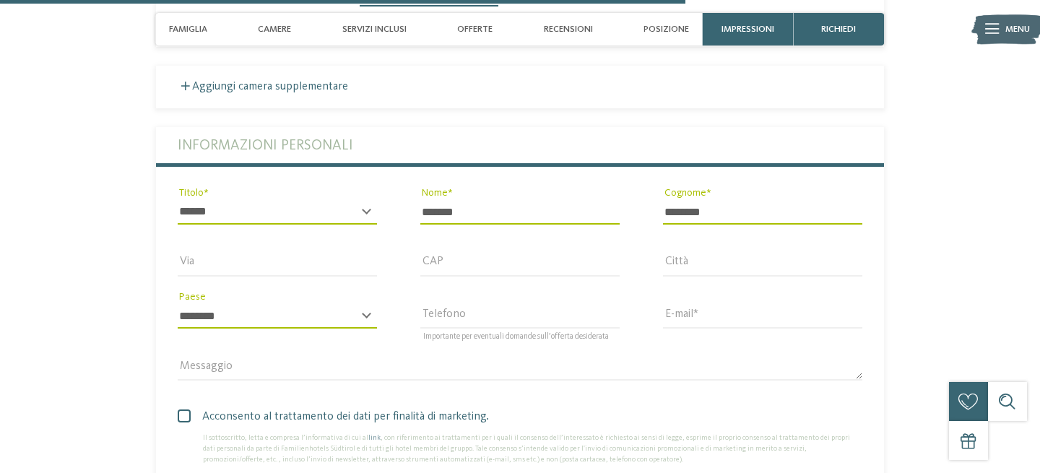
scroll to position [2824, 0]
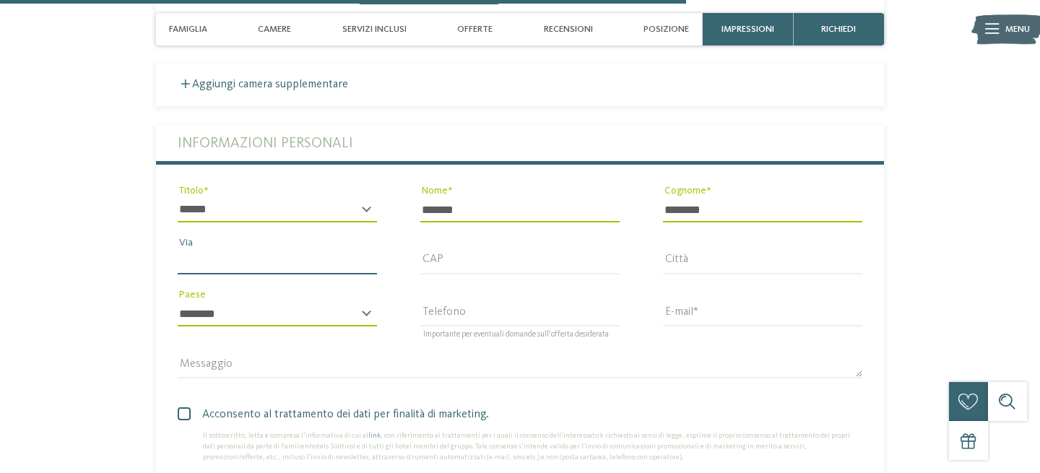
click at [228, 250] on input "Via" at bounding box center [277, 262] width 199 height 25
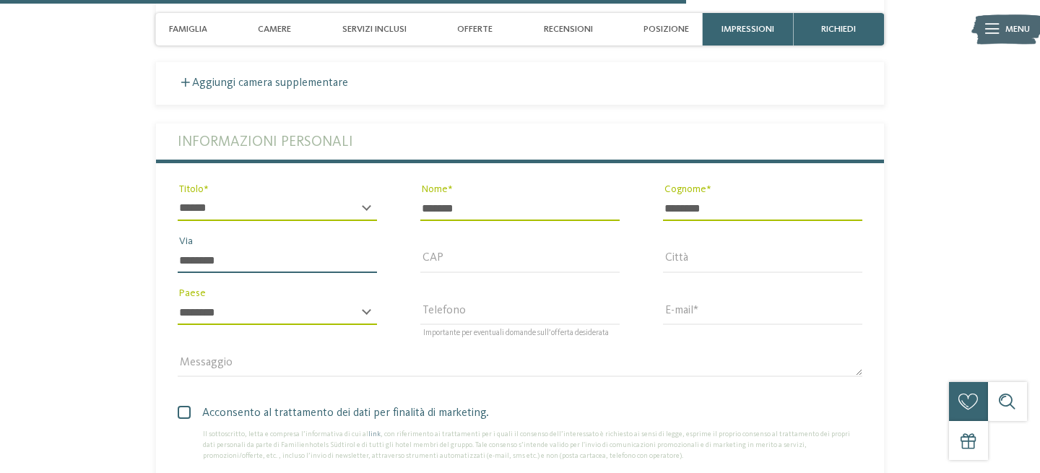
type input "********"
click at [434, 248] on input "CAP" at bounding box center [519, 260] width 199 height 25
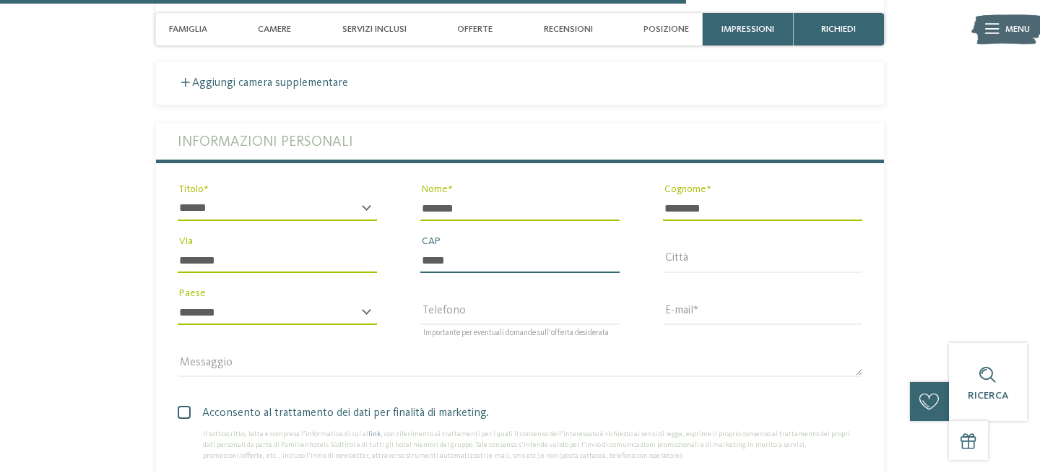
scroll to position [2824, 0]
type input "*****"
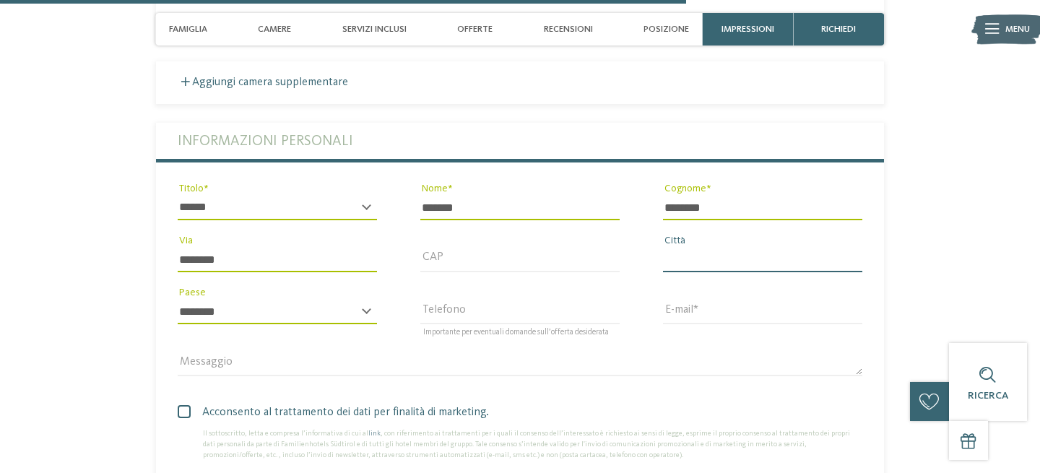
click at [702, 248] on input "Città" at bounding box center [762, 260] width 199 height 25
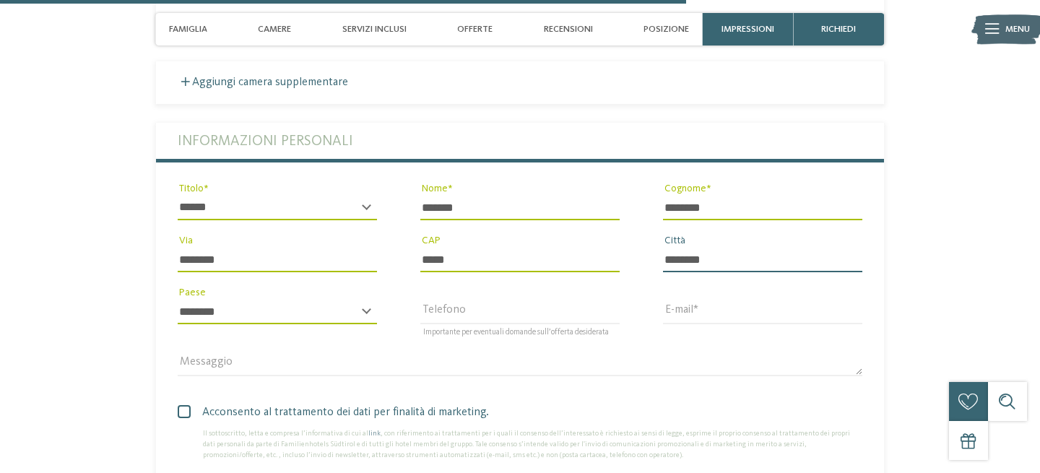
type input "********"
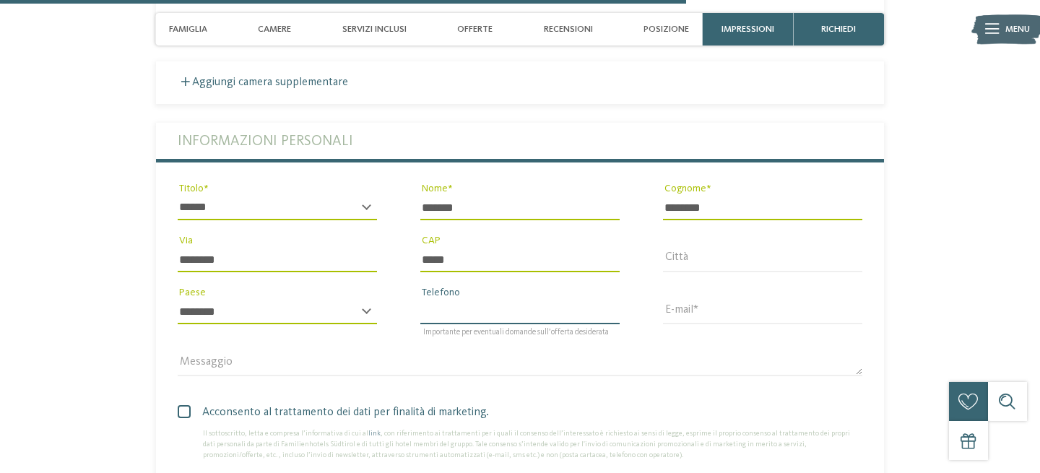
click at [479, 300] on input "Telefono" at bounding box center [519, 312] width 199 height 25
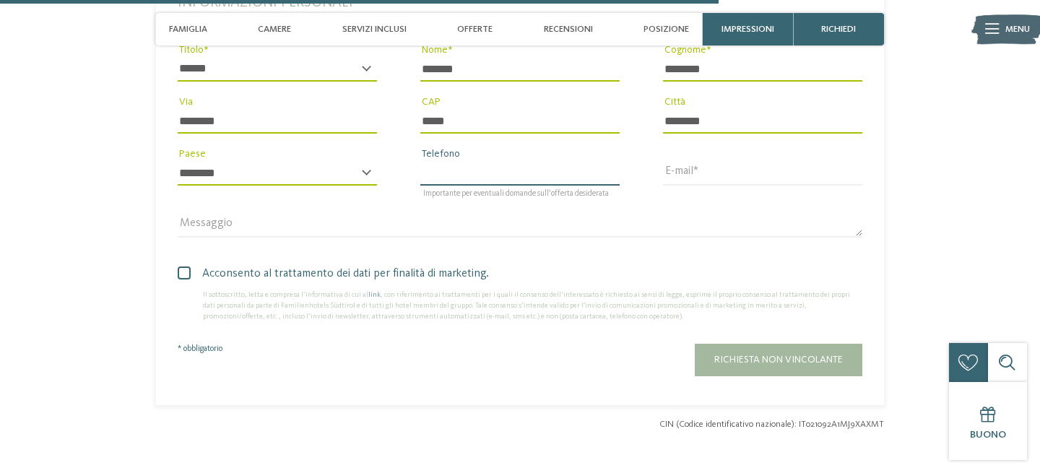
scroll to position [2964, 0]
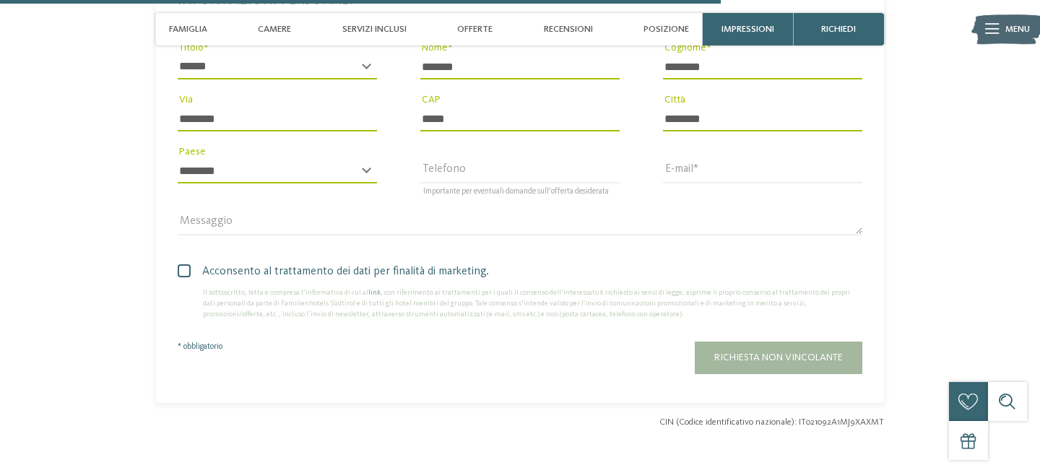
click at [191, 264] on span at bounding box center [184, 270] width 13 height 13
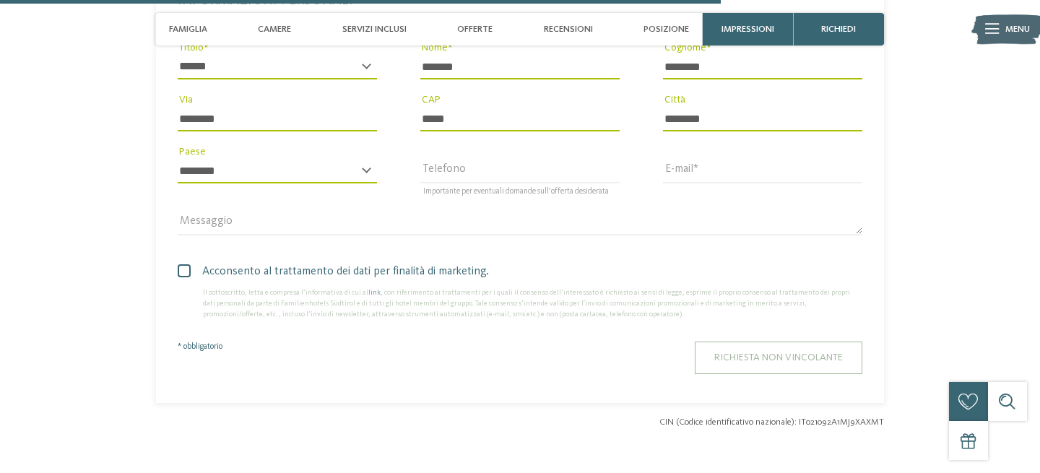
click at [775, 347] on button "Richiesta non vincolante" at bounding box center [778, 357] width 167 height 32
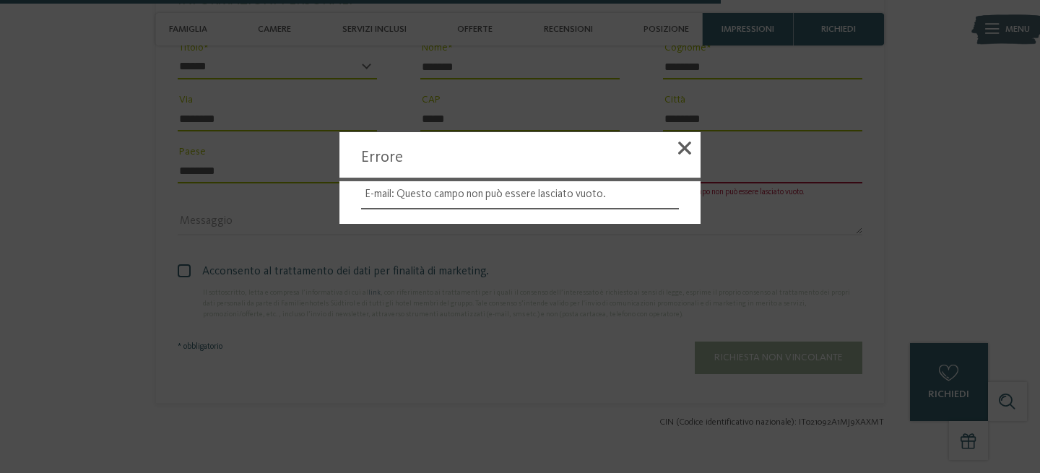
drag, startPoint x: 687, startPoint y: 146, endPoint x: 691, endPoint y: 152, distance: 7.8
click at [689, 148] on span at bounding box center [684, 148] width 13 height 13
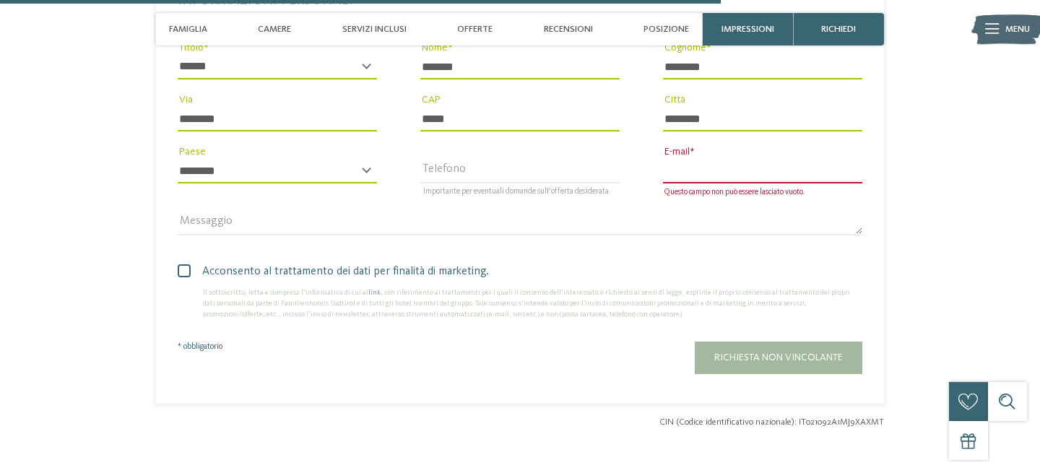
click at [699, 159] on input "E-mail" at bounding box center [762, 171] width 199 height 25
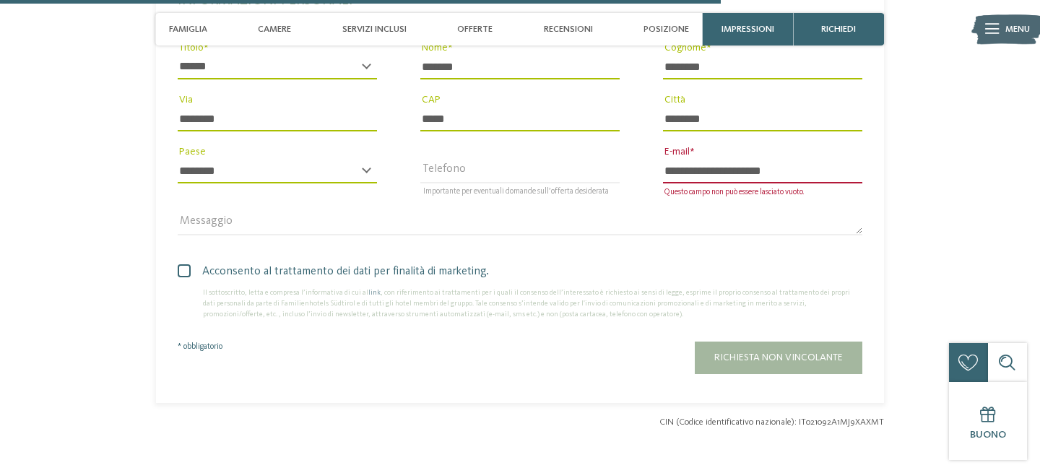
type input "**********"
drag, startPoint x: 636, startPoint y: 328, endPoint x: 668, endPoint y: 327, distance: 31.8
click at [640, 341] on div "Richiesta non vincolante" at bounding box center [611, 357] width 503 height 32
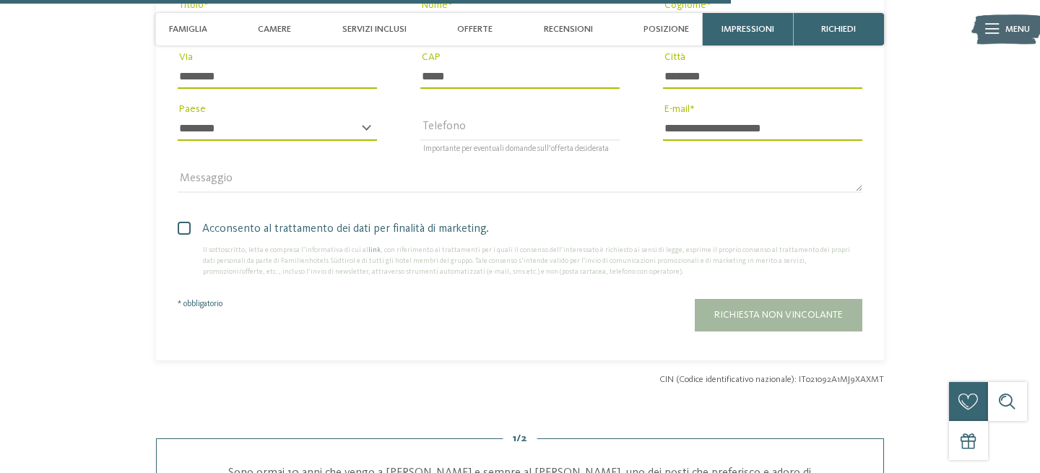
scroll to position [3008, 0]
click at [739, 309] on span "Richiesta non vincolante" at bounding box center [778, 314] width 129 height 10
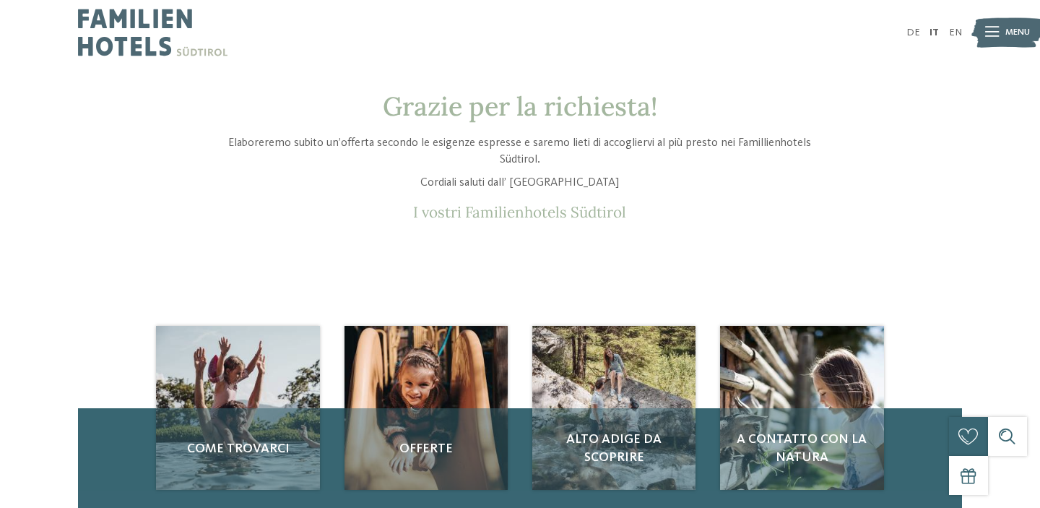
click at [991, 38] on div at bounding box center [992, 33] width 14 height 32
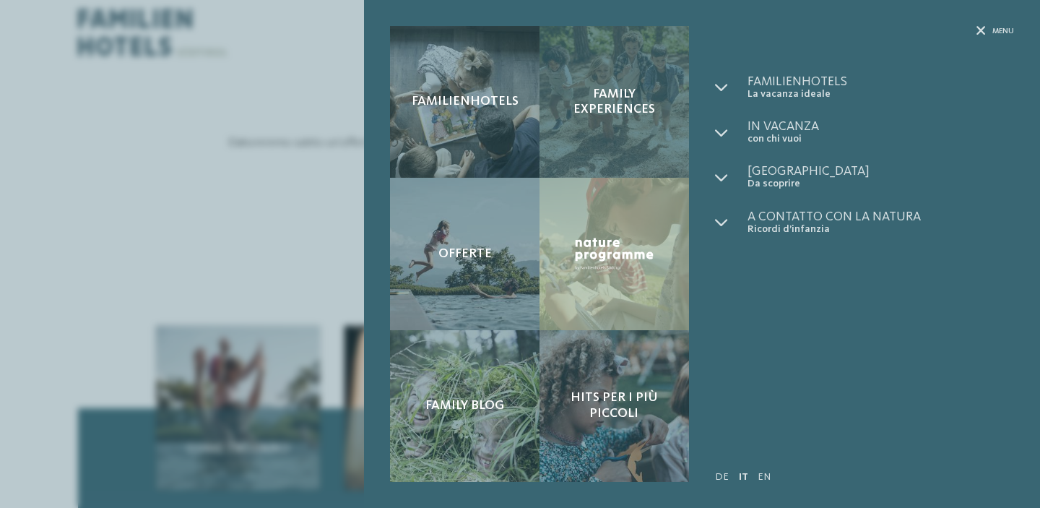
click at [643, 101] on span "Family experiences" at bounding box center [613, 102] width 123 height 31
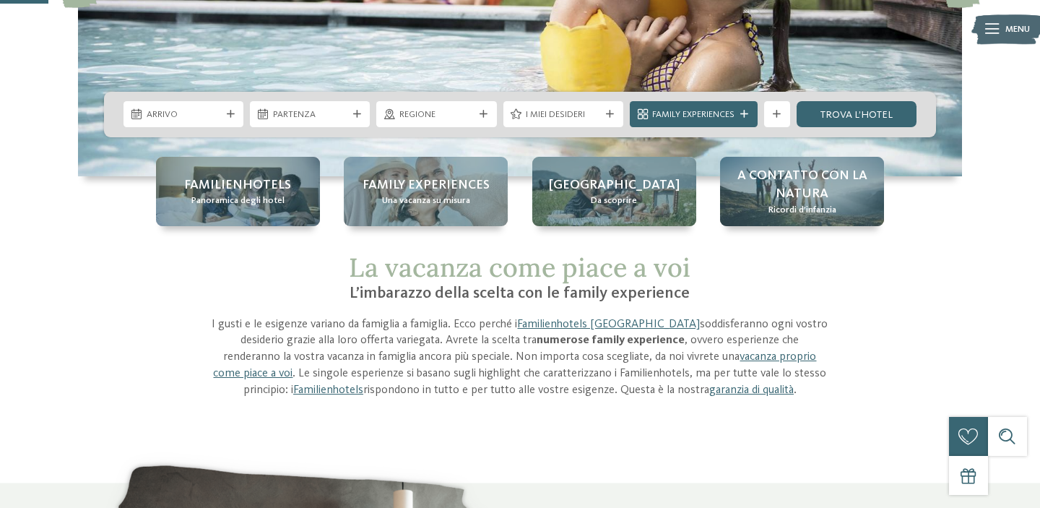
scroll to position [258, 0]
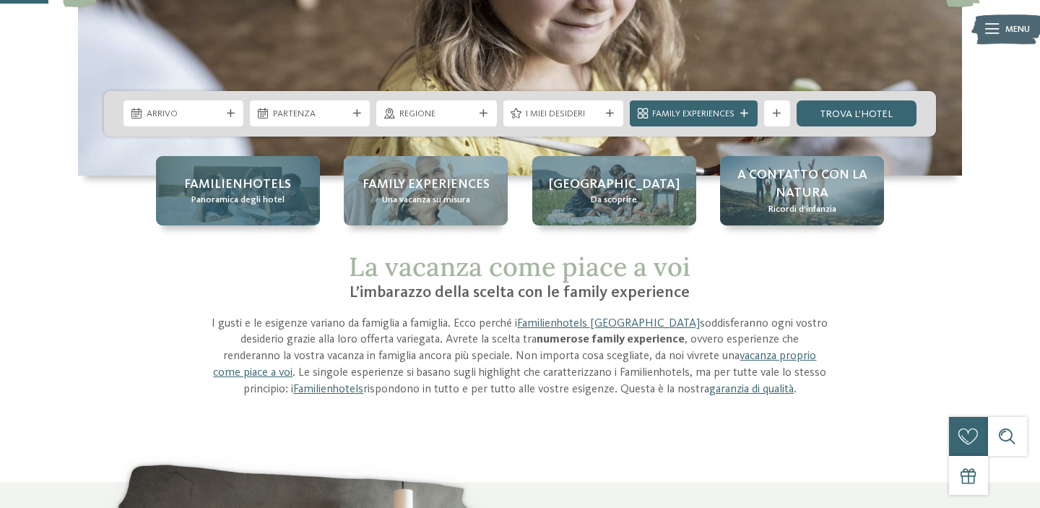
click at [245, 186] on span "Familienhotels" at bounding box center [237, 184] width 107 height 18
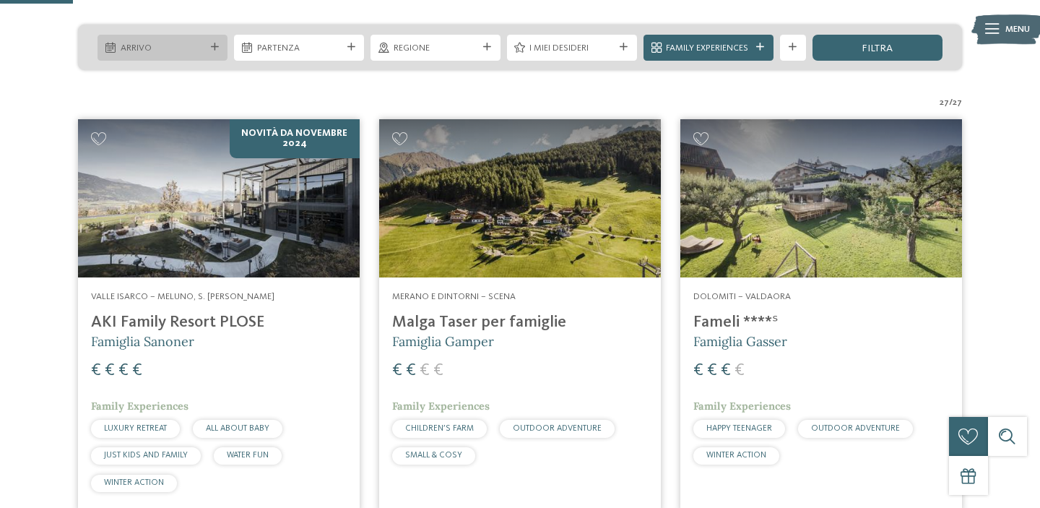
scroll to position [316, 0]
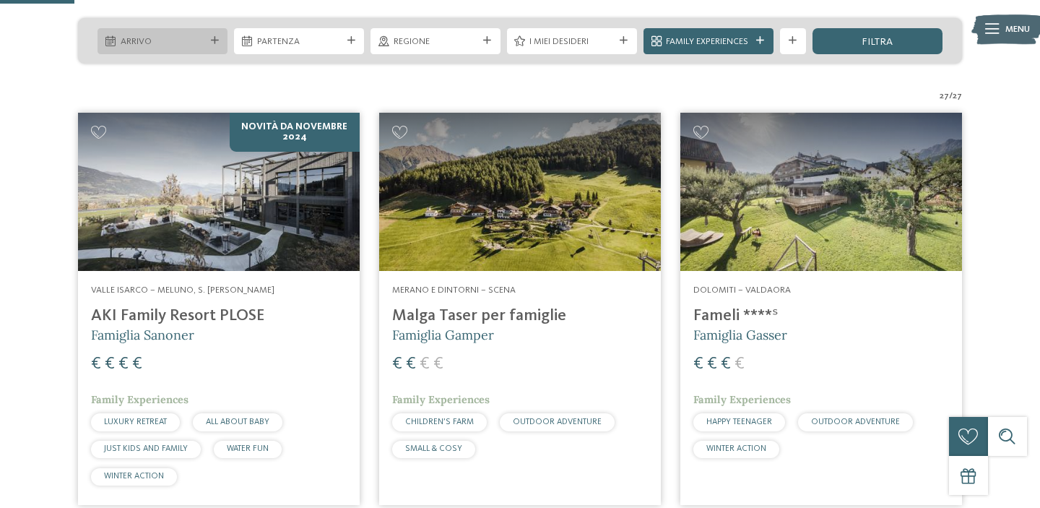
click at [166, 43] on span "Arrivo" at bounding box center [163, 41] width 84 height 13
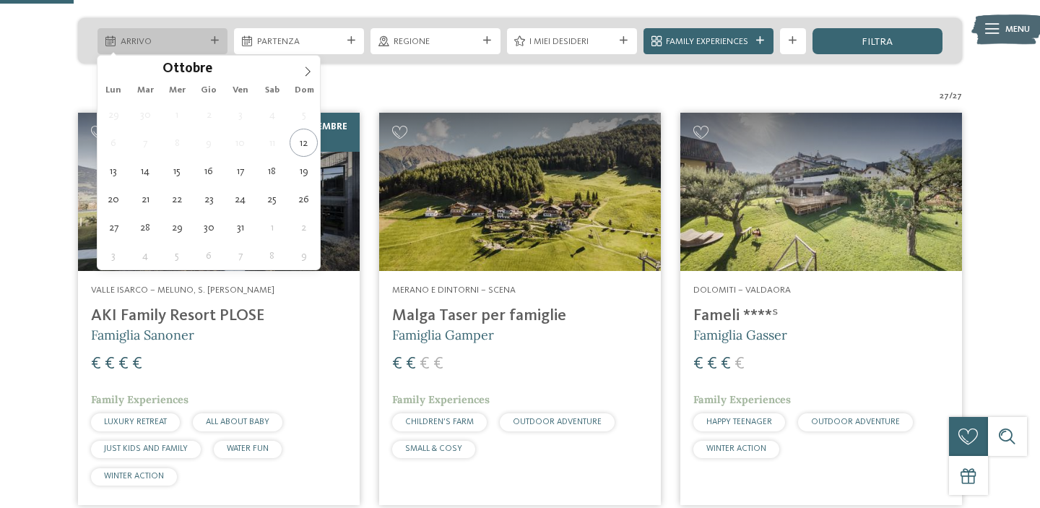
scroll to position [312, 0]
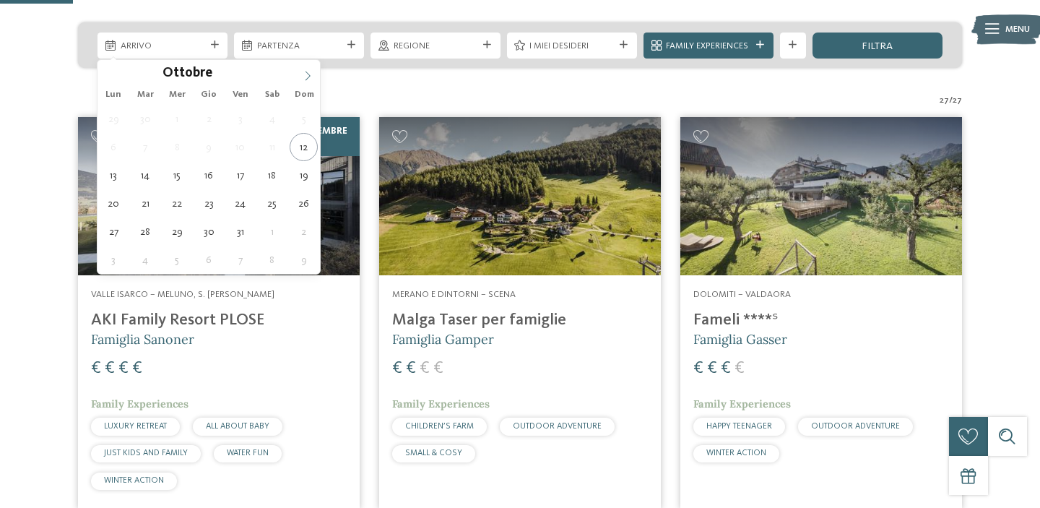
click at [306, 77] on icon at bounding box center [307, 76] width 10 height 10
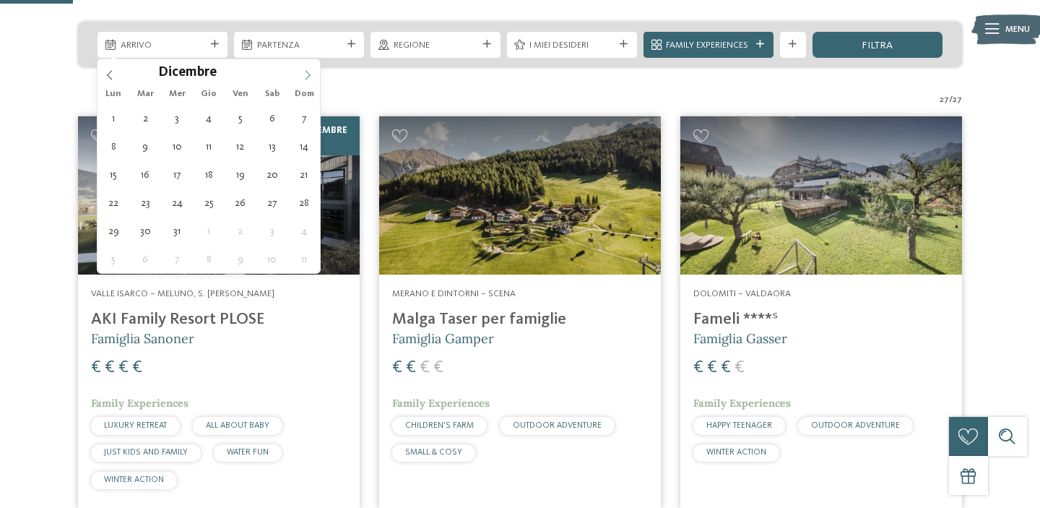
click at [306, 77] on icon at bounding box center [307, 75] width 10 height 10
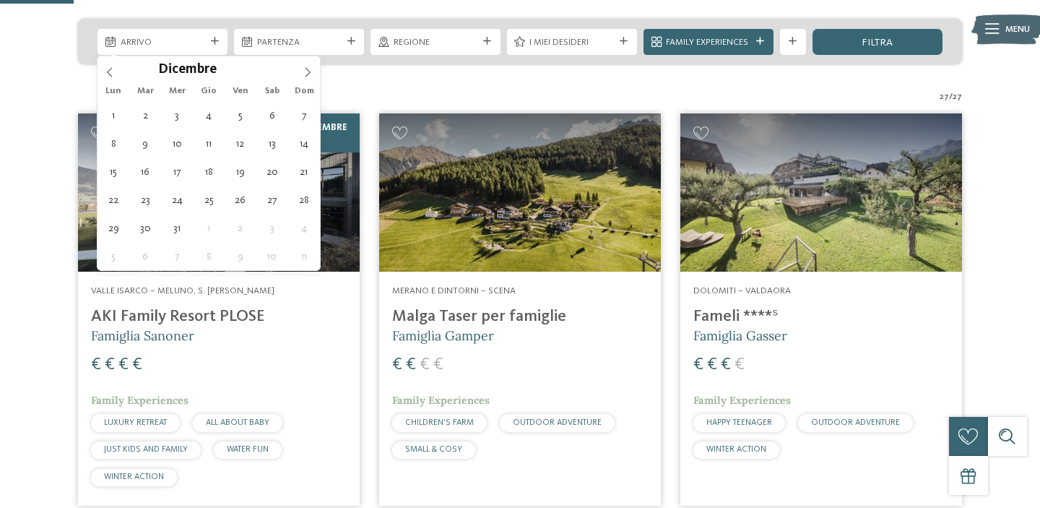
type div "[DATE]"
type input "****"
drag, startPoint x: 183, startPoint y: 229, endPoint x: 183, endPoint y: 218, distance: 10.8
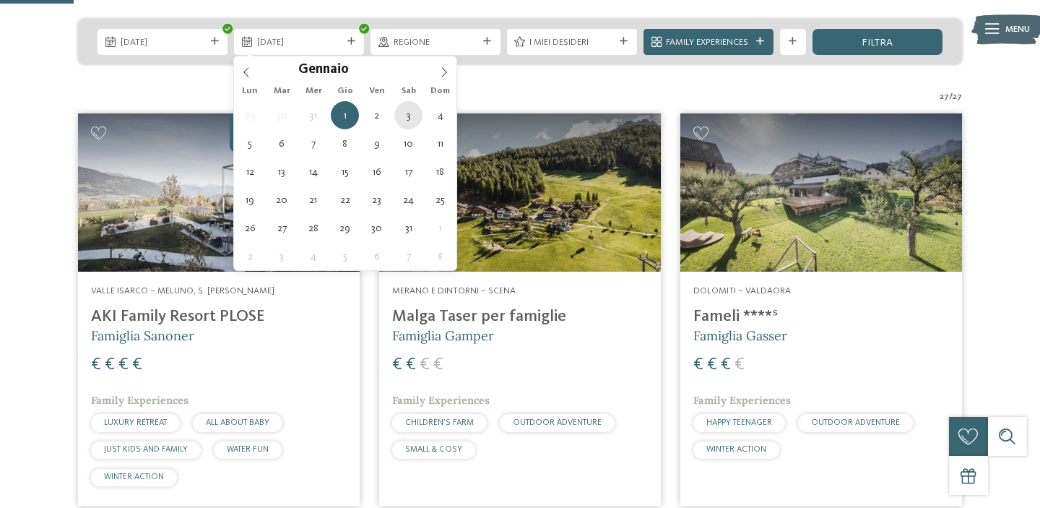
type div "[DATE]"
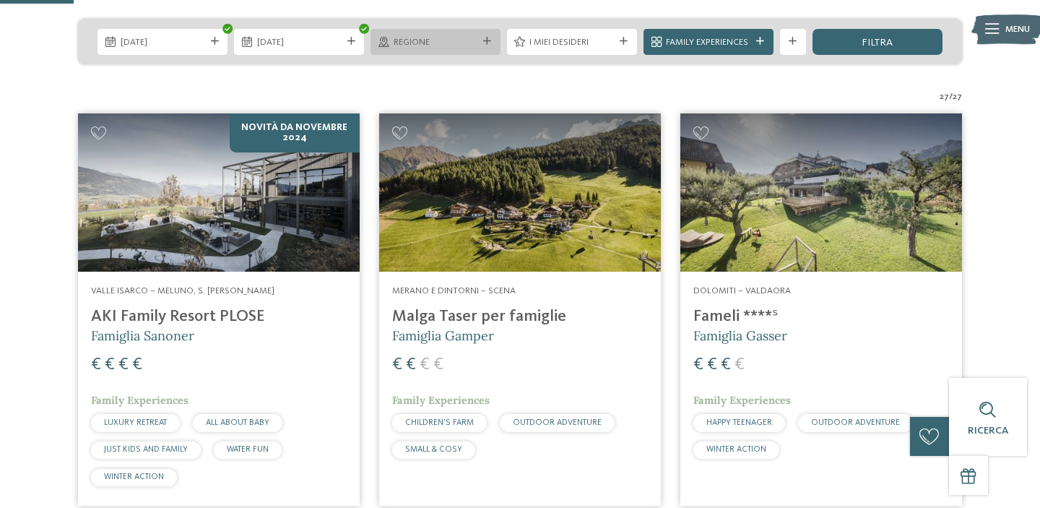
click at [453, 45] on span "Regione" at bounding box center [435, 42] width 84 height 13
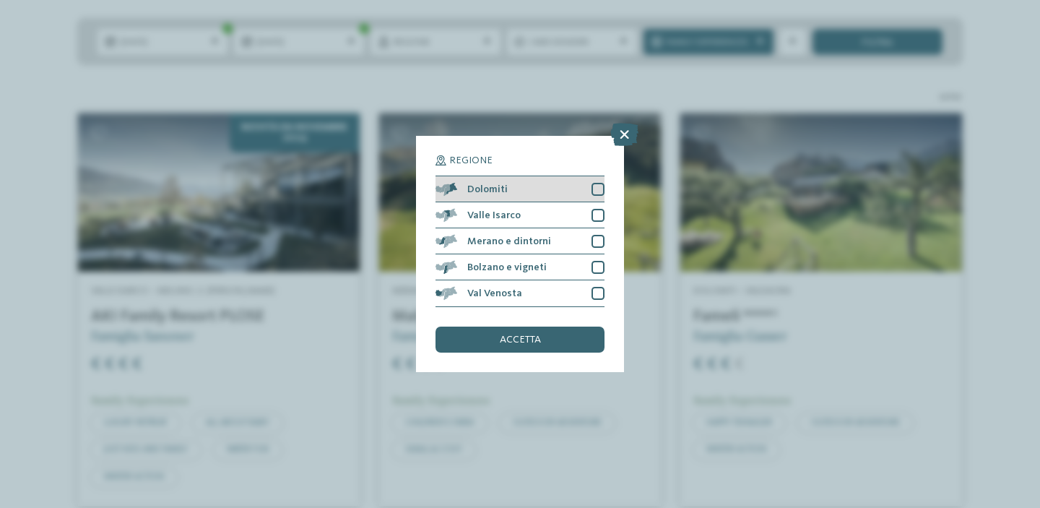
click at [600, 193] on div at bounding box center [597, 189] width 13 height 13
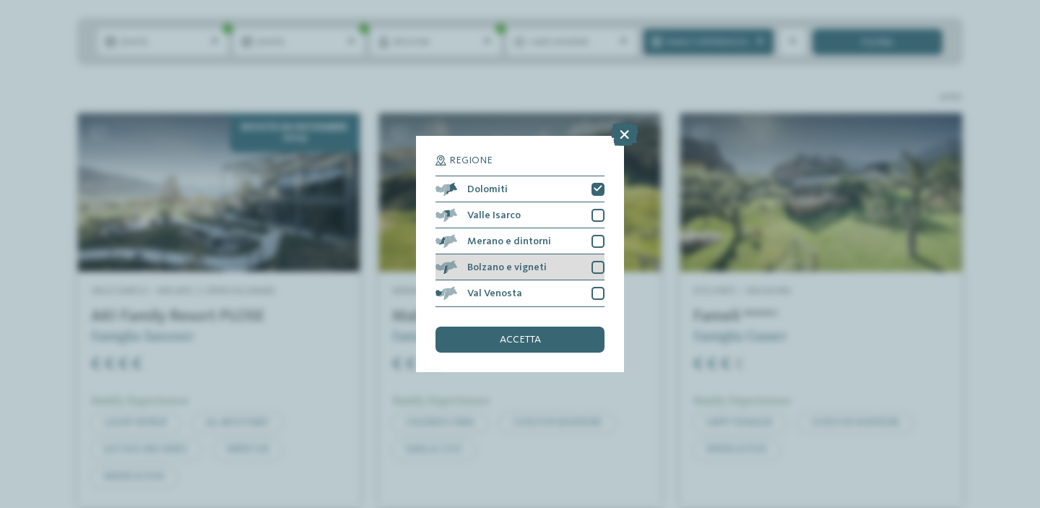
click at [601, 269] on div at bounding box center [597, 267] width 13 height 13
click at [541, 337] on div "accetta" at bounding box center [519, 339] width 169 height 26
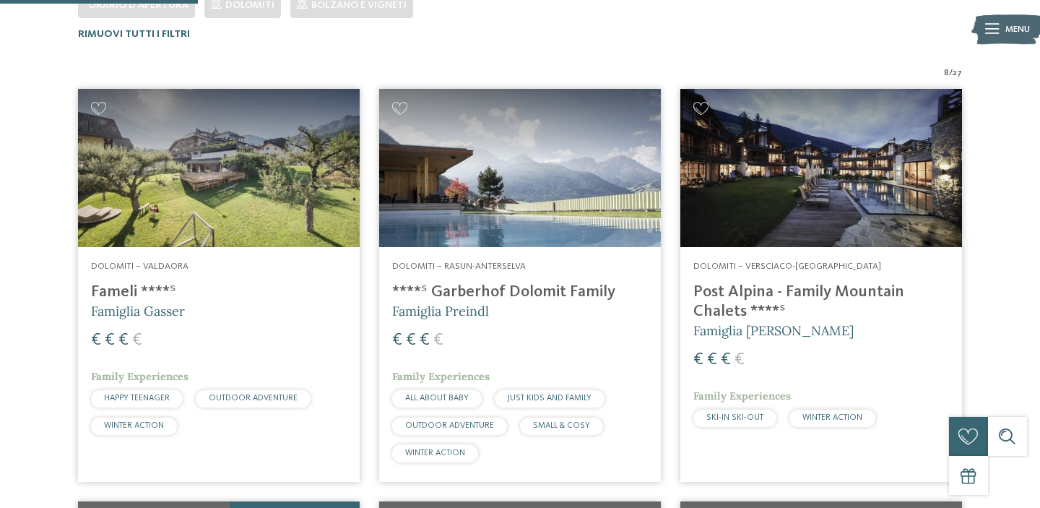
scroll to position [418, 0]
